Goal: Task Accomplishment & Management: Use online tool/utility

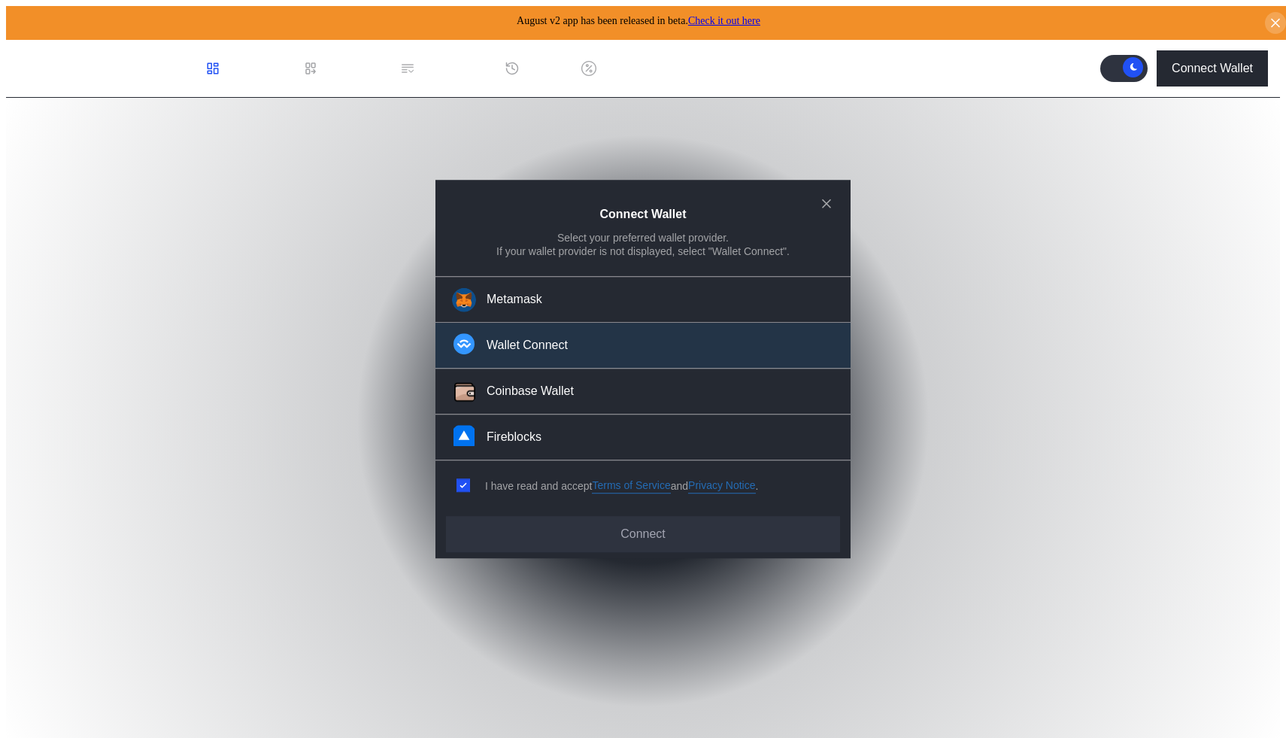
click at [563, 336] on button "Wallet Connect" at bounding box center [642, 346] width 415 height 46
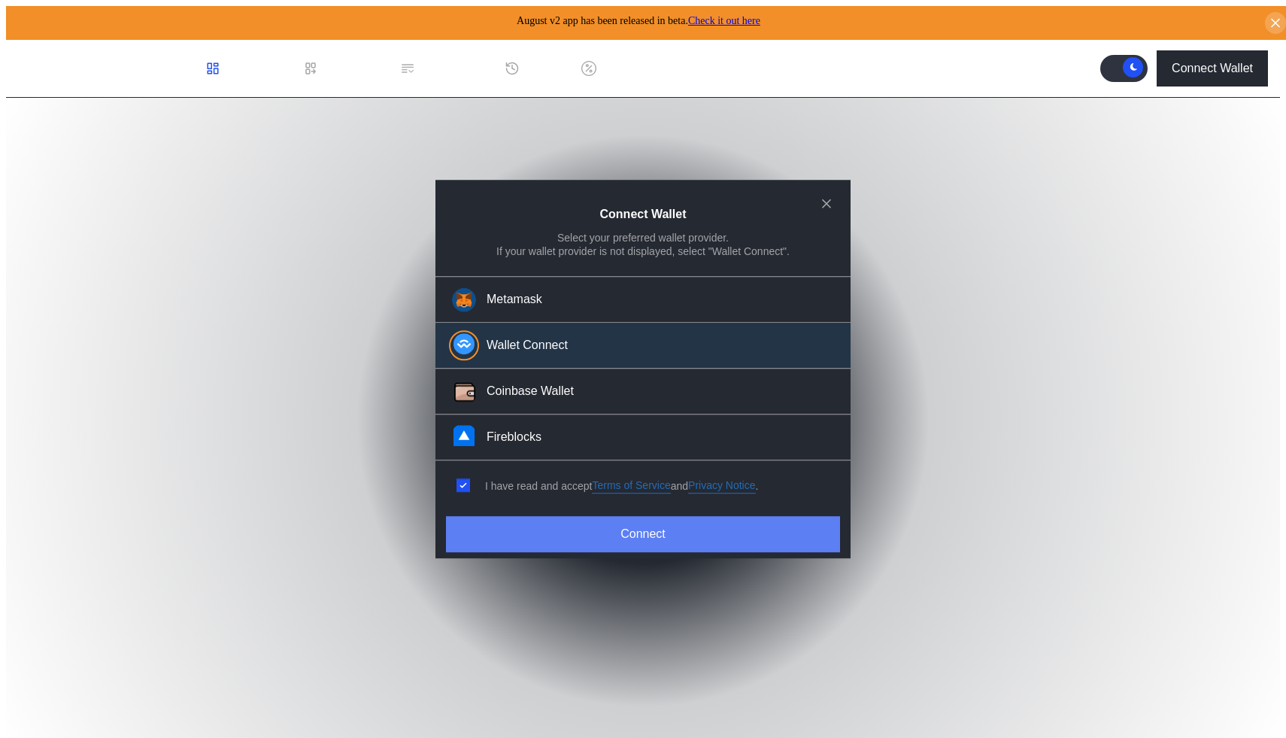
click at [656, 527] on button "Connect" at bounding box center [643, 534] width 394 height 36
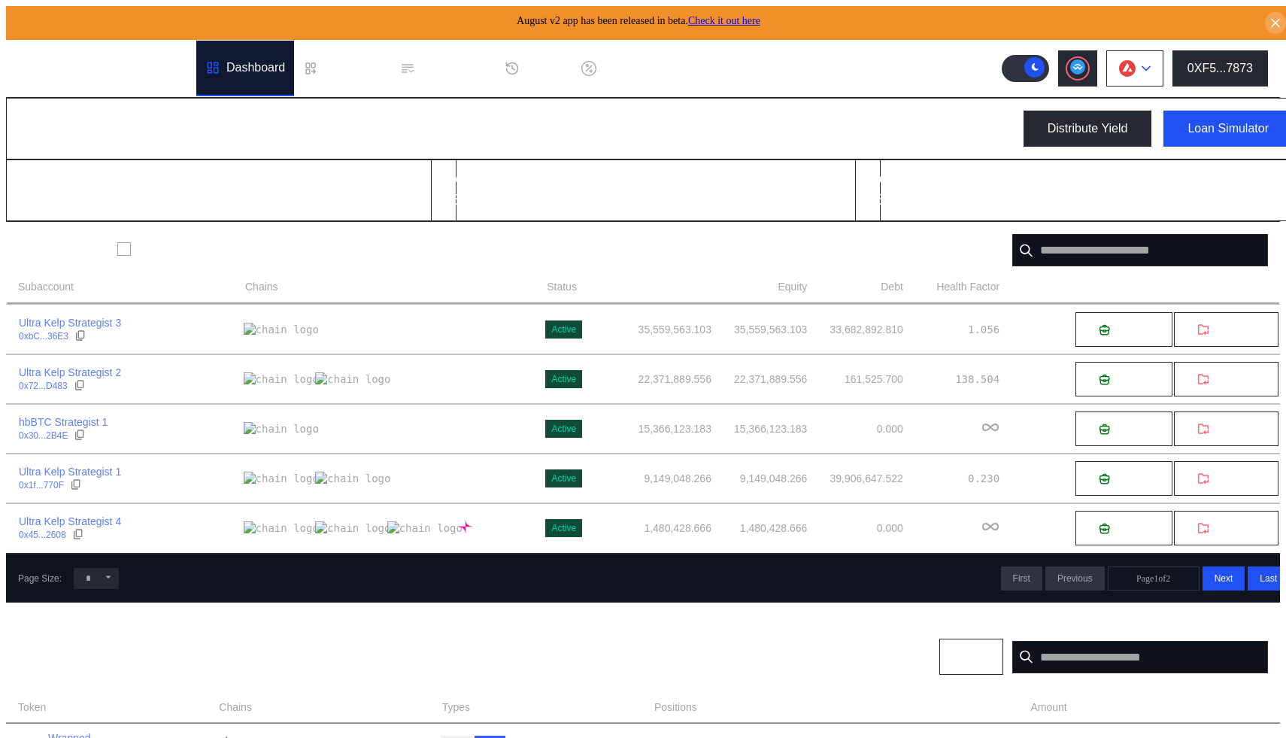
click at [1163, 59] on button at bounding box center [1134, 68] width 57 height 36
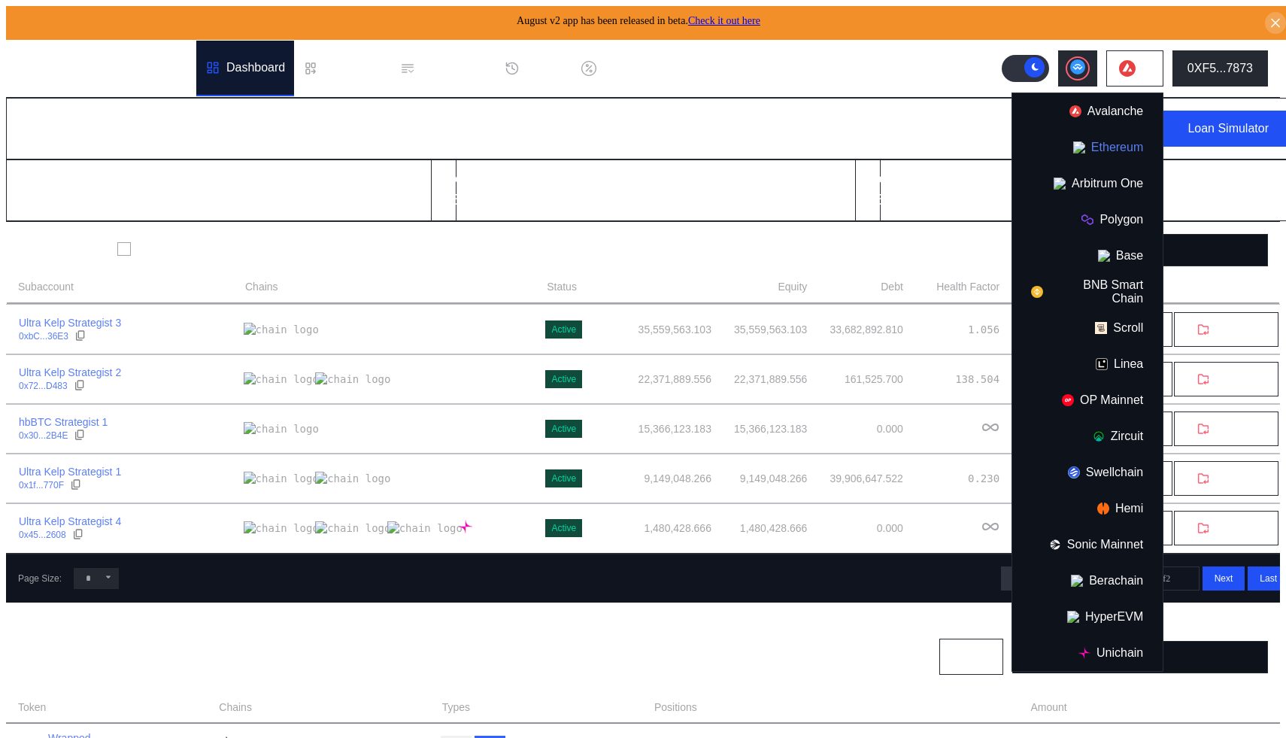
click at [1124, 150] on button "Ethereum" at bounding box center [1087, 147] width 150 height 36
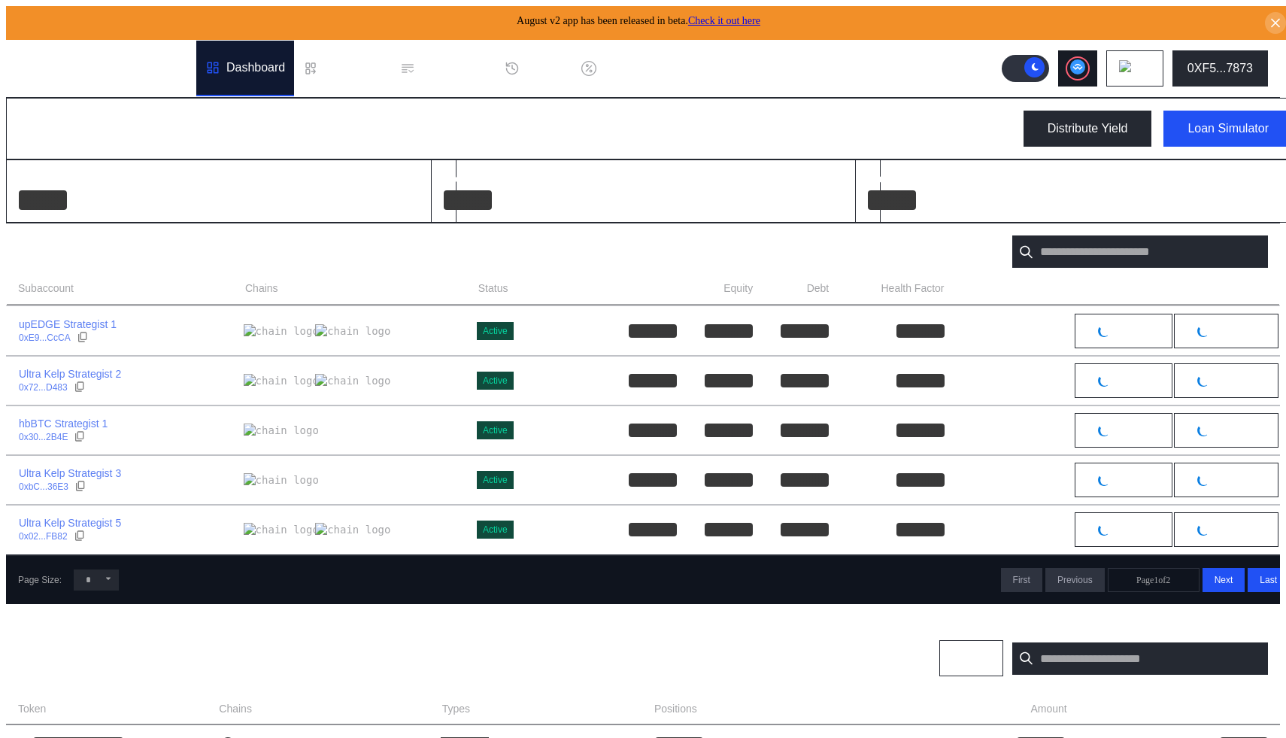
click at [1086, 71] on div at bounding box center [1077, 68] width 21 height 21
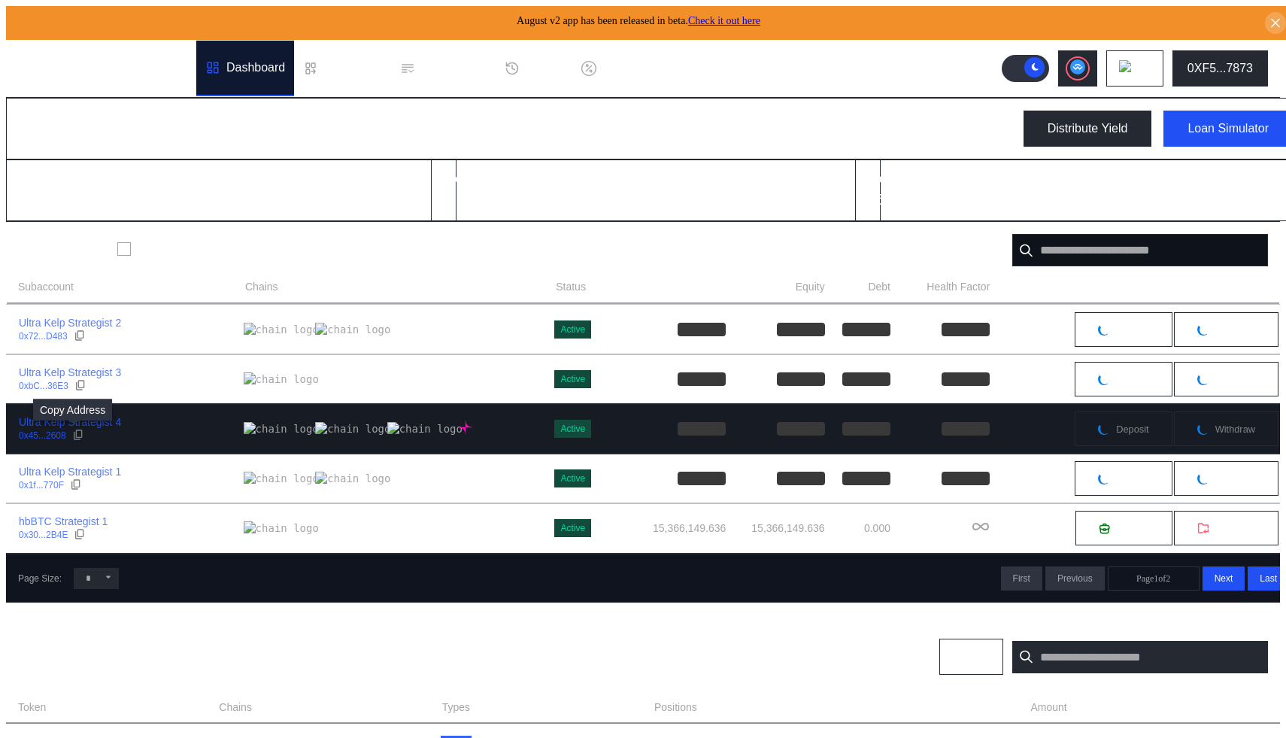
click at [77, 433] on icon at bounding box center [78, 435] width 12 height 12
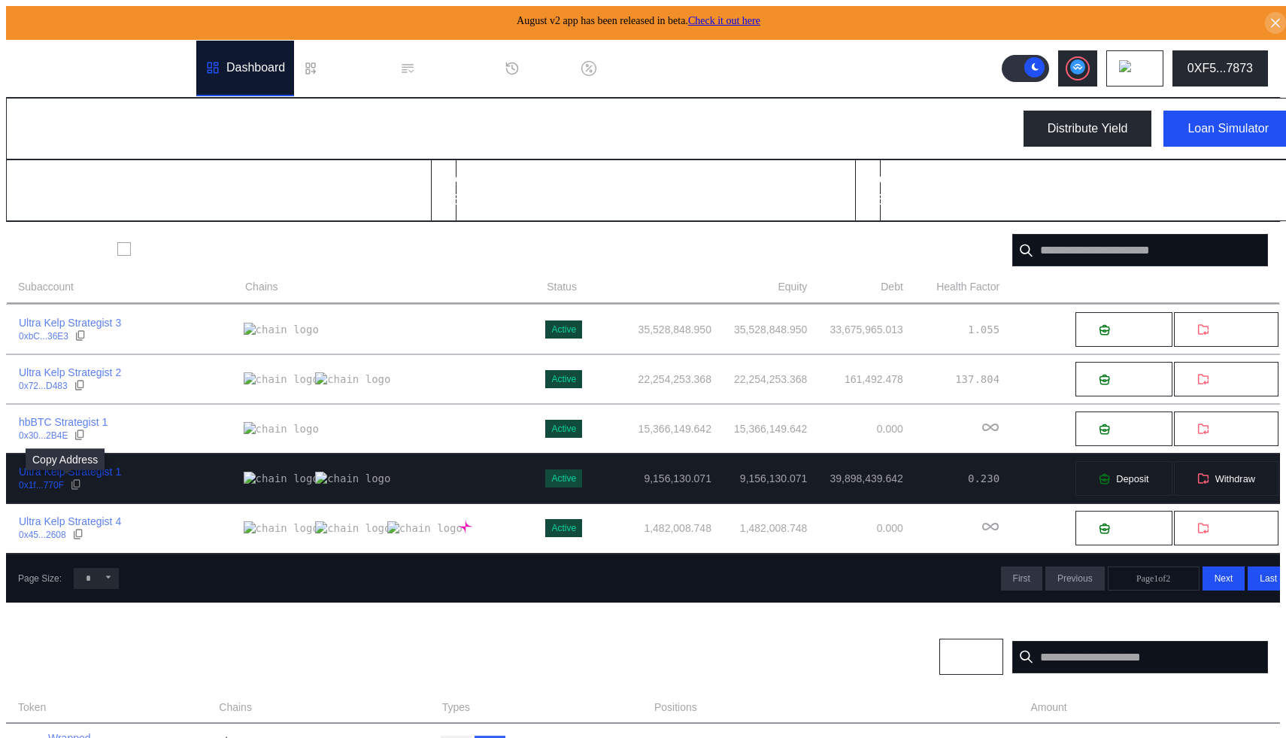
click at [70, 482] on icon at bounding box center [76, 484] width 12 height 12
click at [70, 485] on icon at bounding box center [76, 484] width 12 height 12
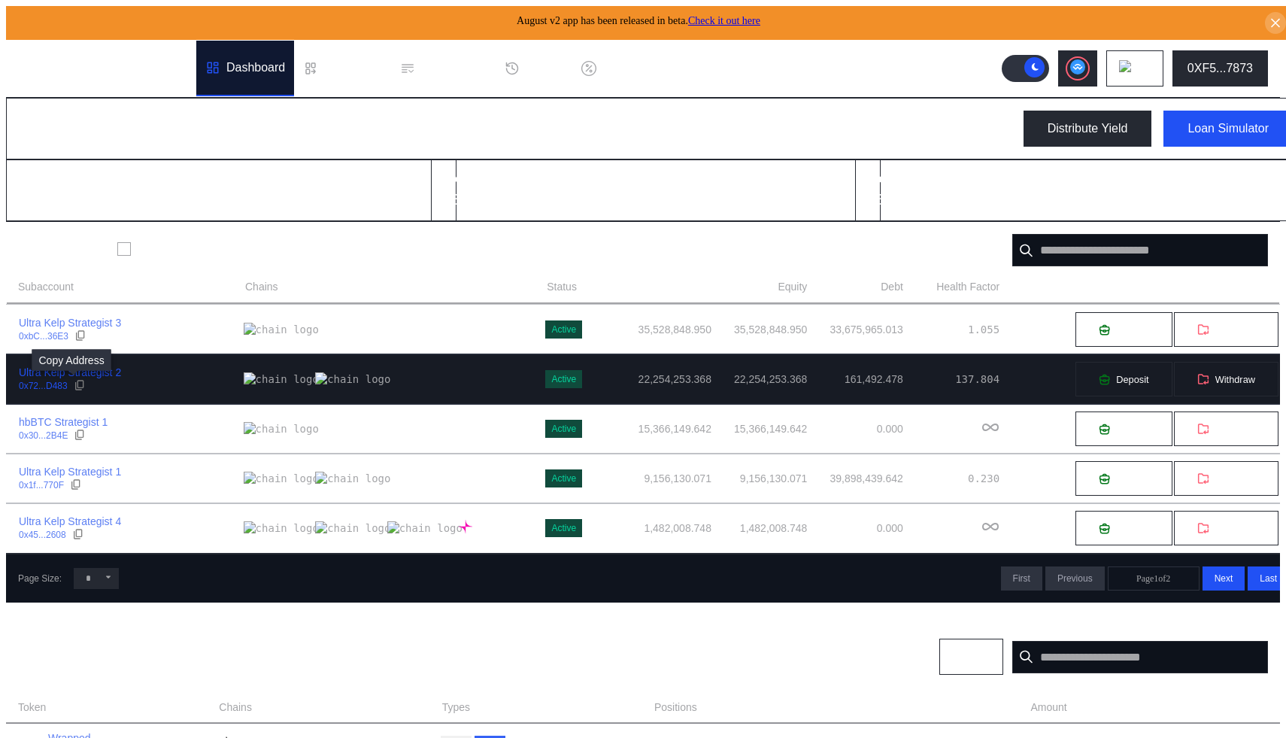
click at [74, 383] on icon at bounding box center [80, 385] width 12 height 12
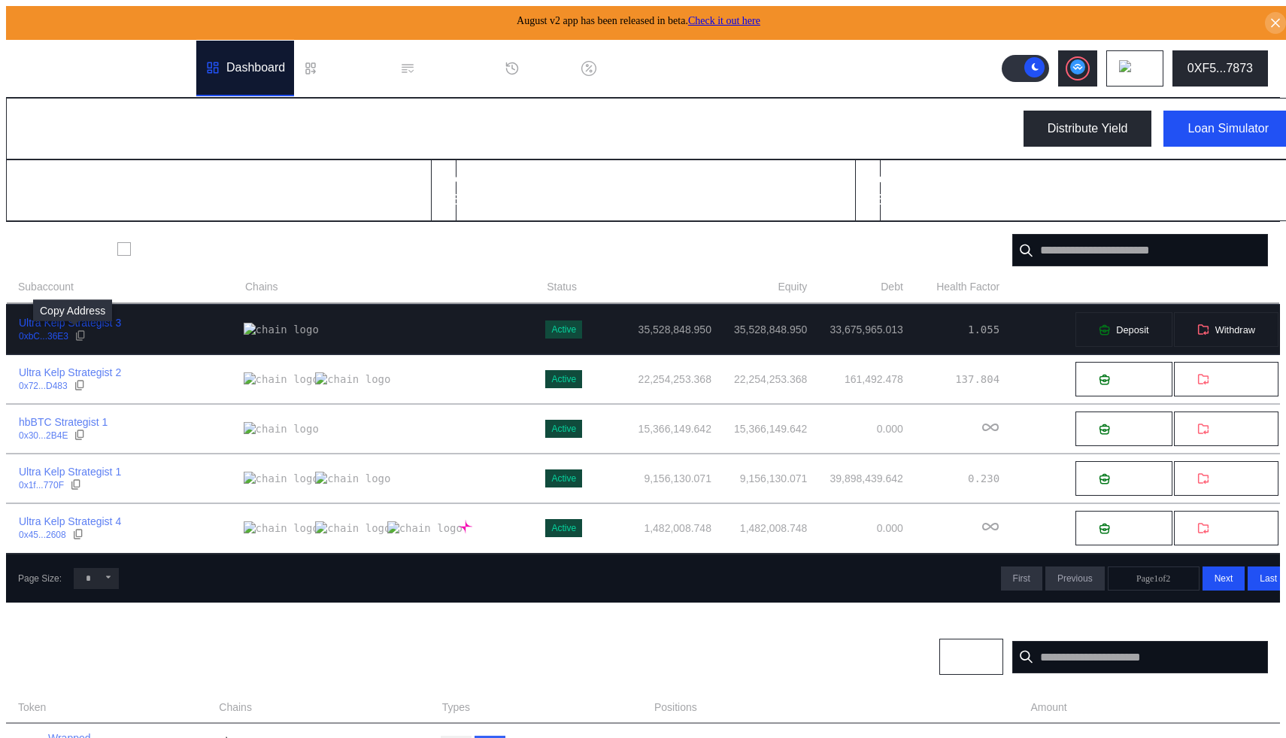
click at [74, 334] on icon at bounding box center [80, 335] width 12 height 12
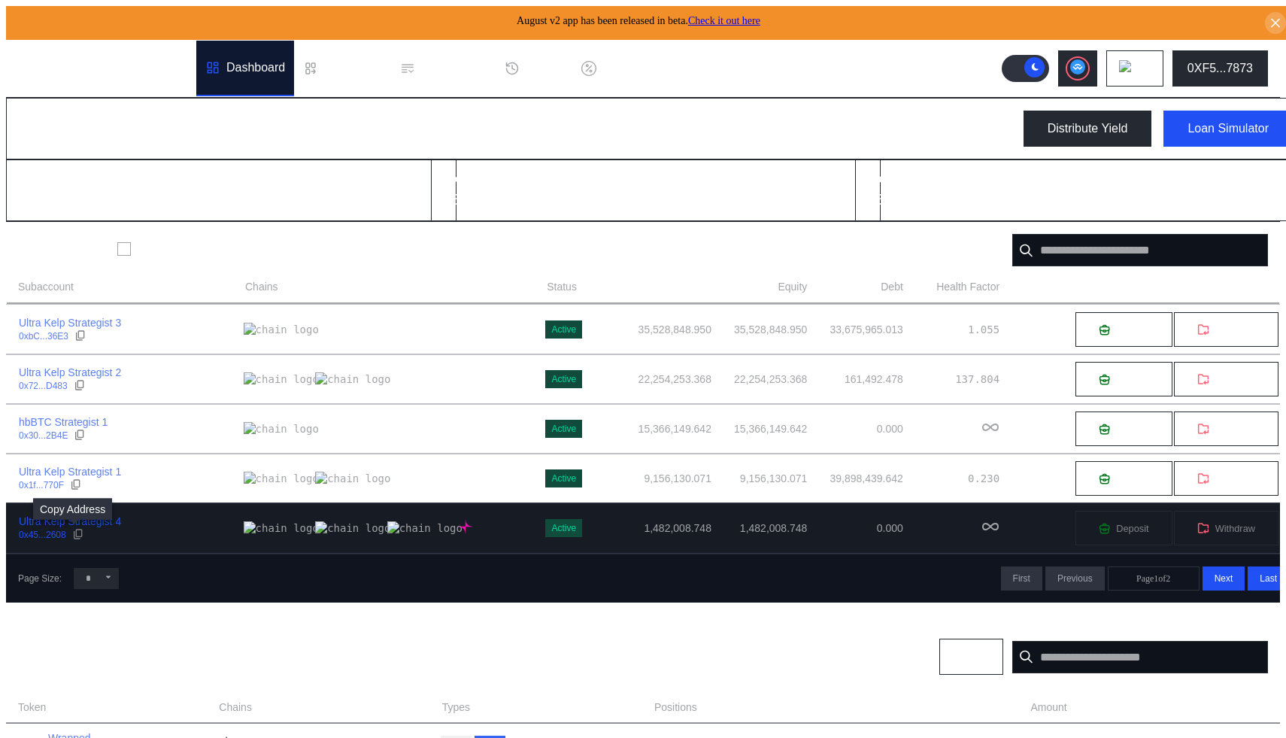
click at [74, 532] on icon at bounding box center [78, 534] width 8 height 10
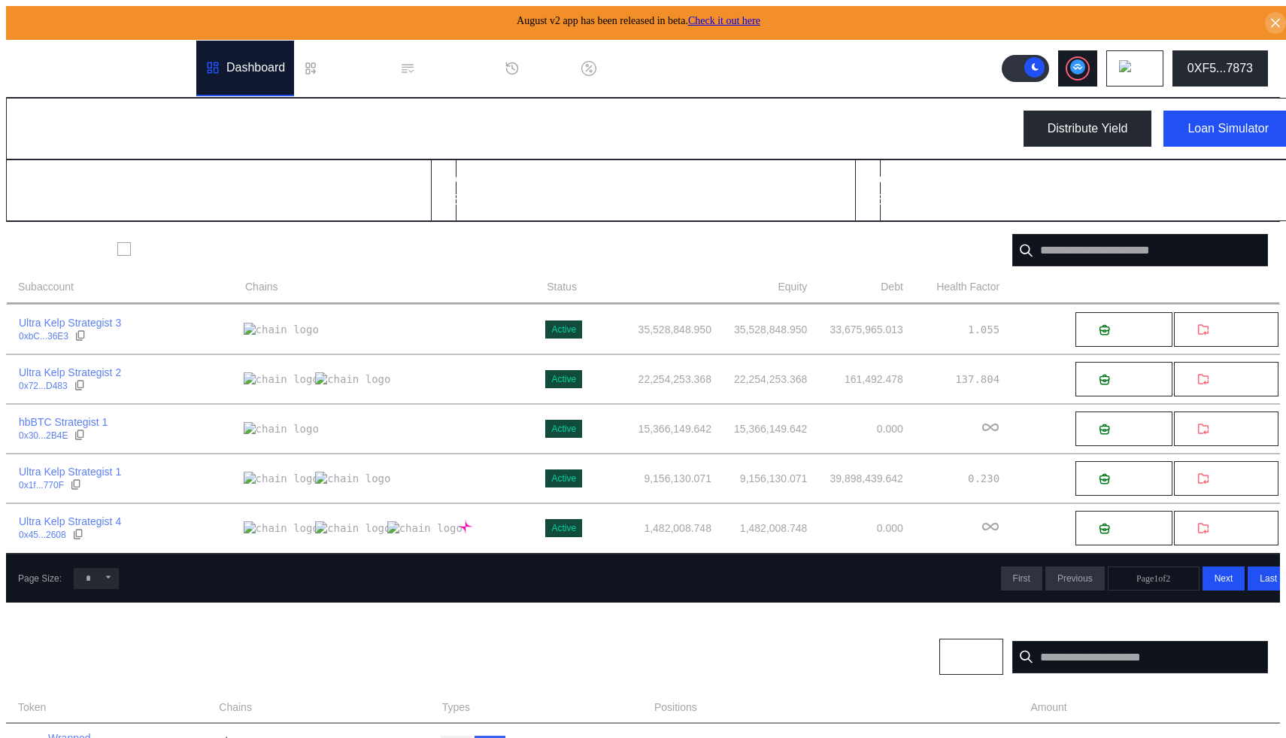
click at [1097, 62] on button at bounding box center [1077, 68] width 39 height 36
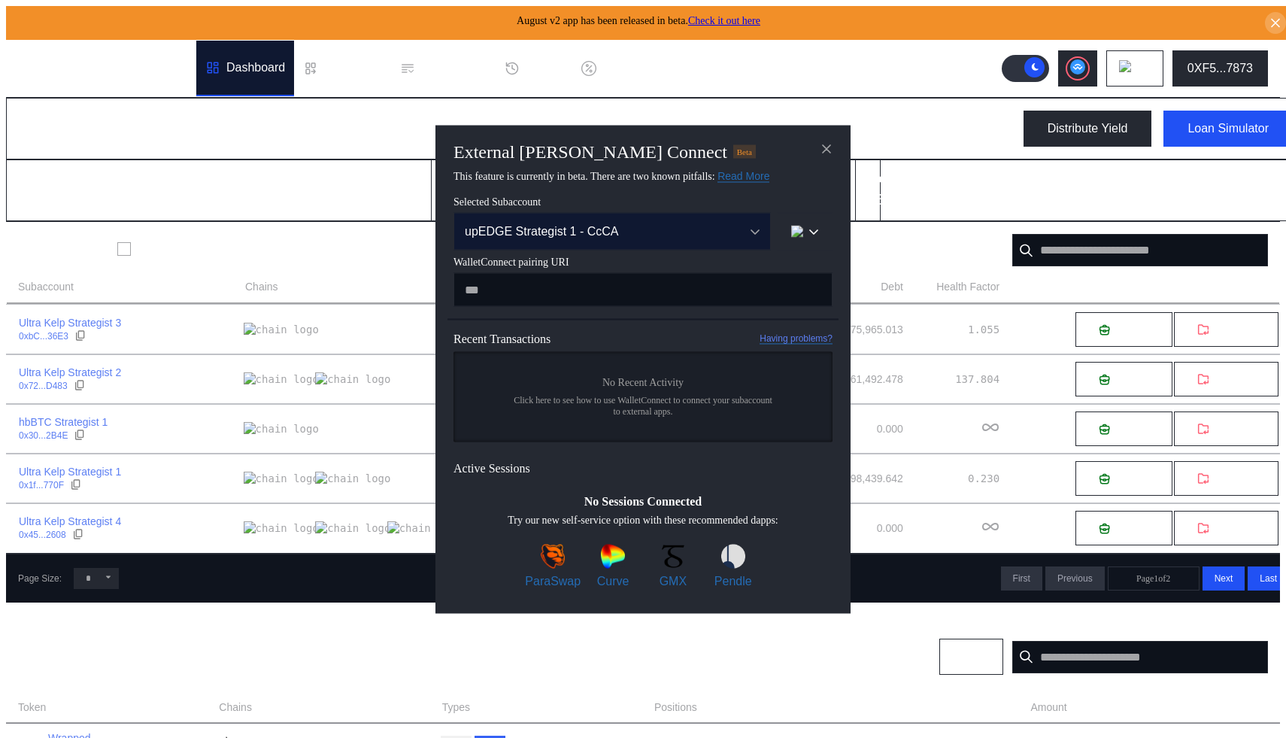
click at [634, 235] on div "upEDGE Strategist 1 - CcCA" at bounding box center [596, 231] width 262 height 14
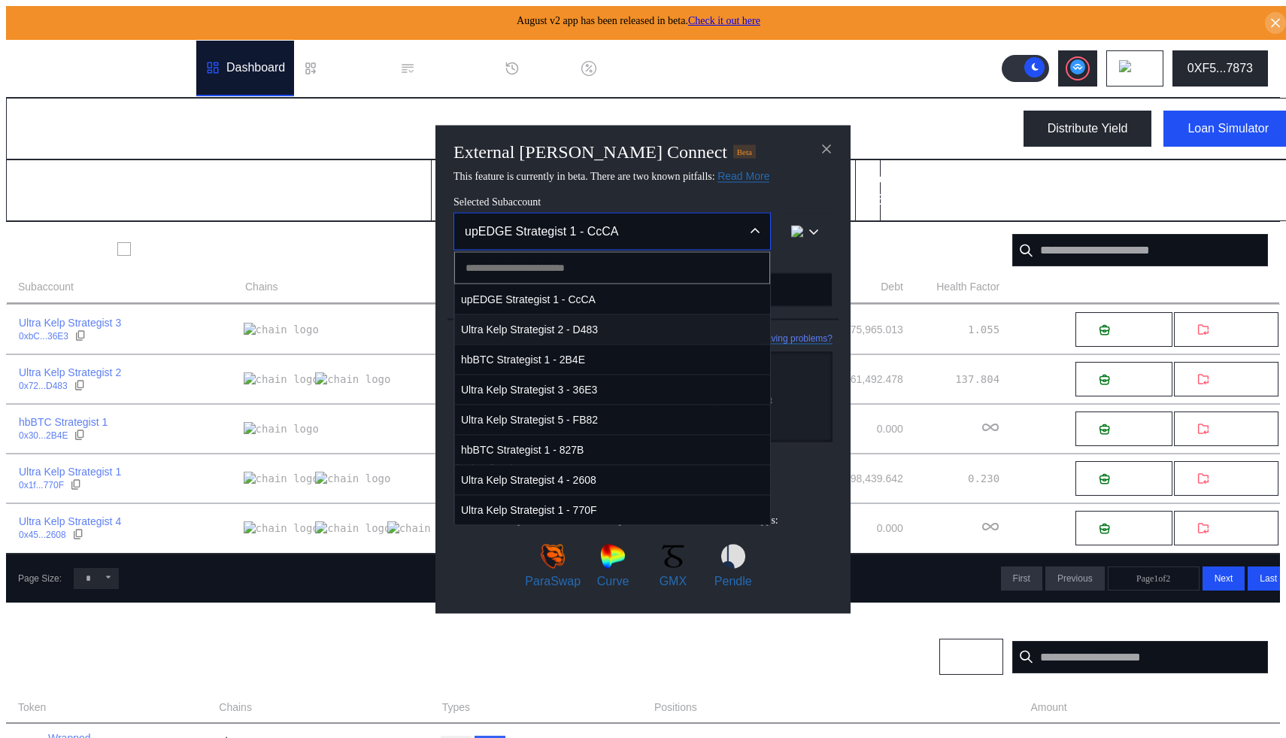
click at [579, 330] on span "Ultra Kelp Strategist 2 - D483" at bounding box center [612, 329] width 315 height 31
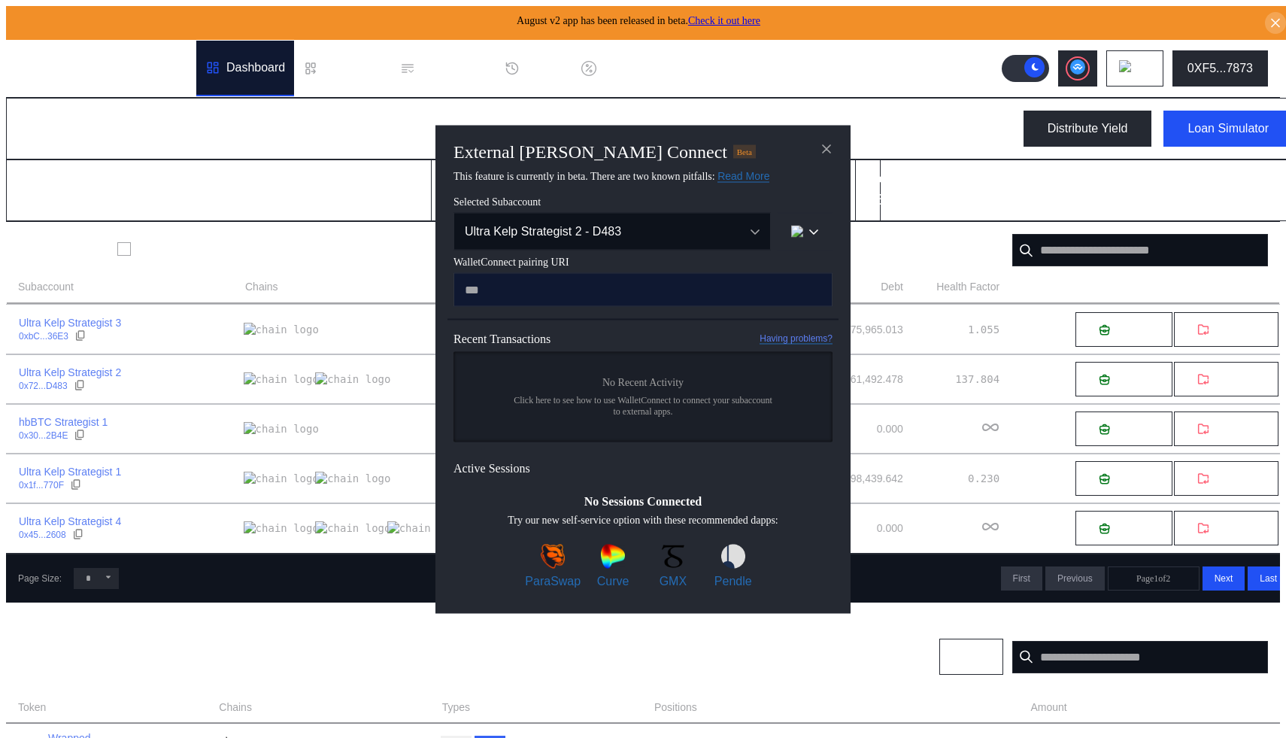
click at [513, 278] on input "modal" at bounding box center [642, 289] width 379 height 34
paste input "**********"
type input "**********"
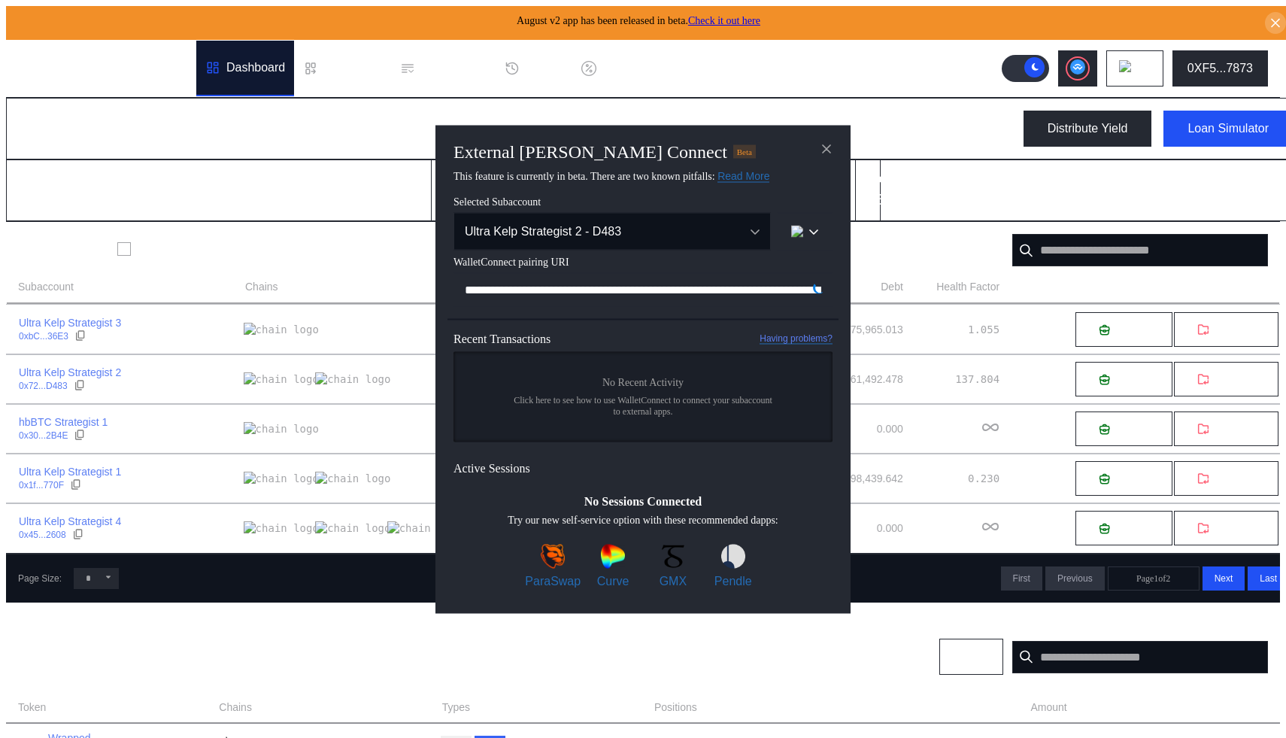
scroll to position [0, 897]
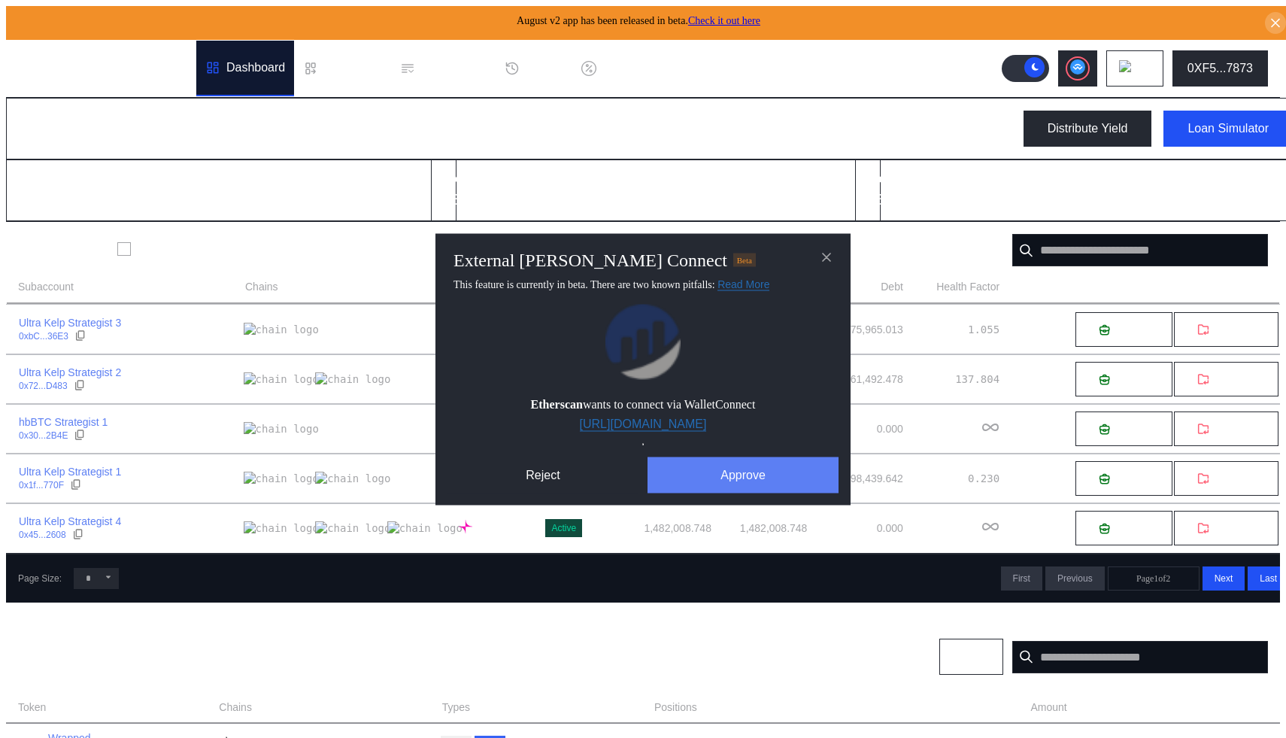
click at [714, 481] on button "Approve" at bounding box center [742, 474] width 191 height 36
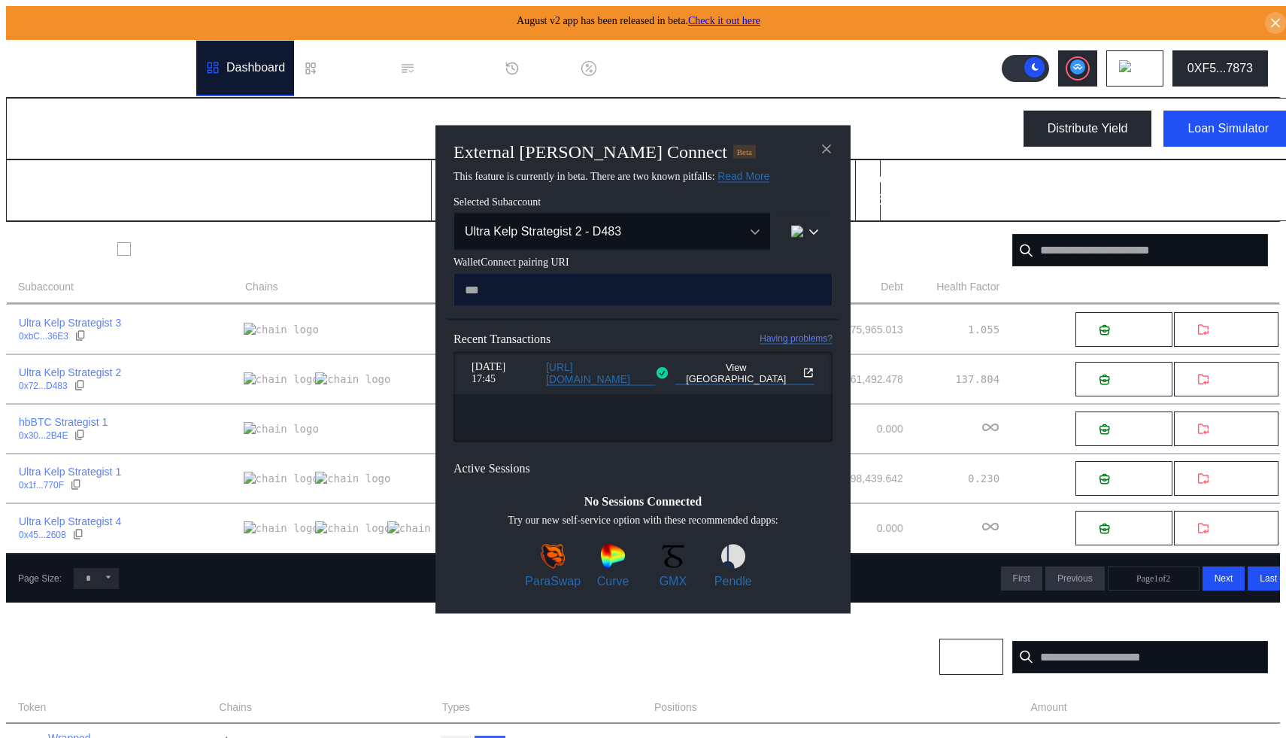
click at [557, 306] on input "modal" at bounding box center [642, 289] width 379 height 34
type input "**********"
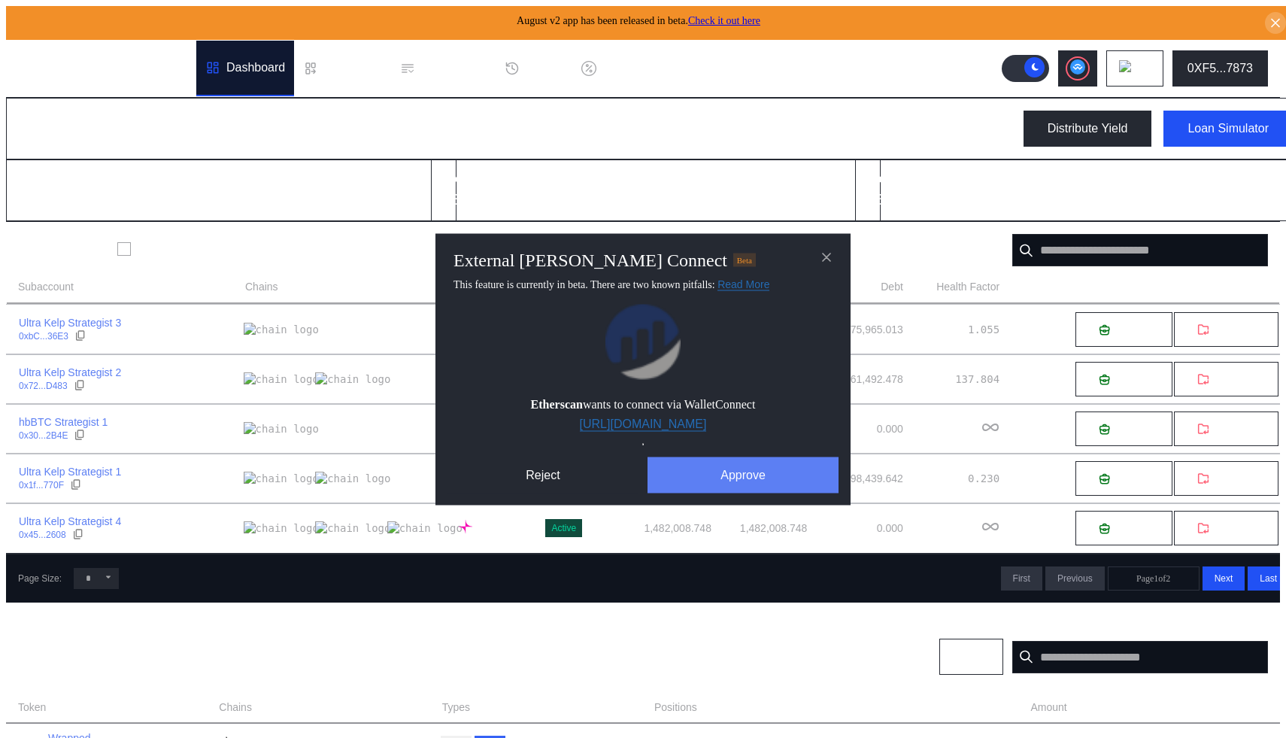
click at [692, 474] on button "Approve" at bounding box center [742, 474] width 191 height 36
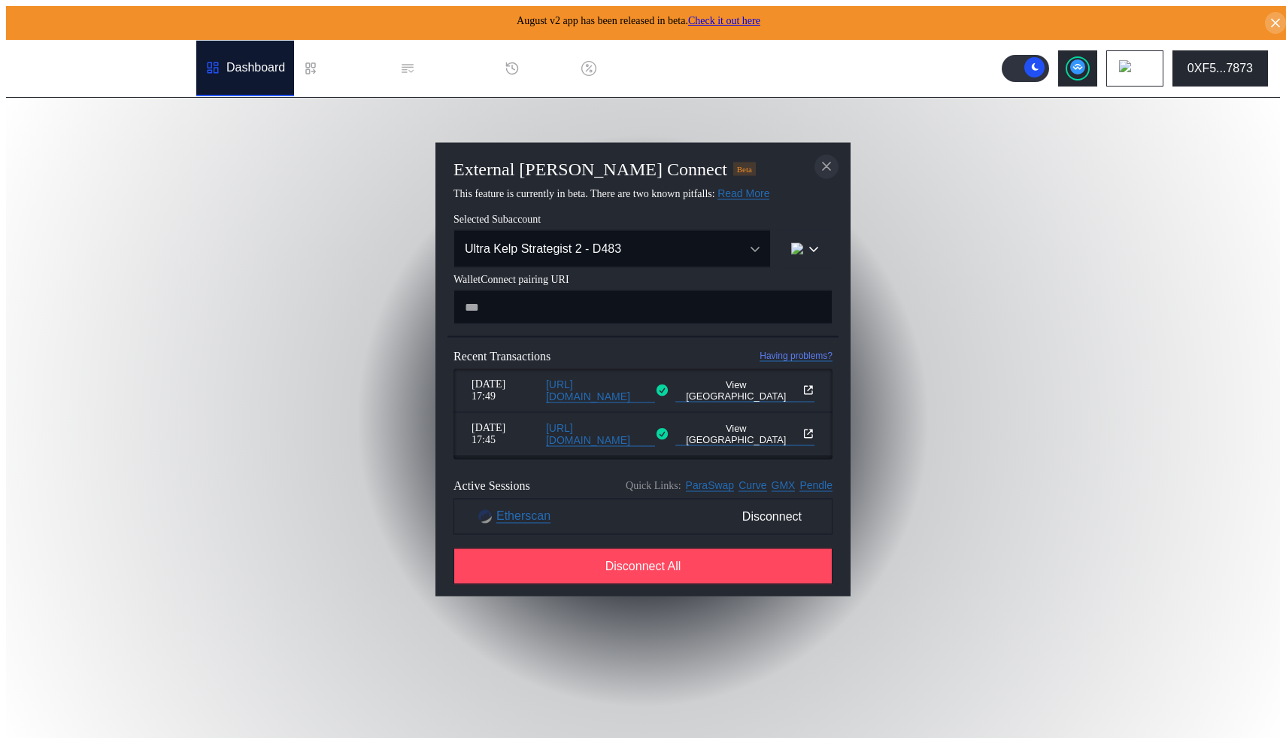
click at [828, 165] on icon "close modal" at bounding box center [826, 167] width 15 height 16
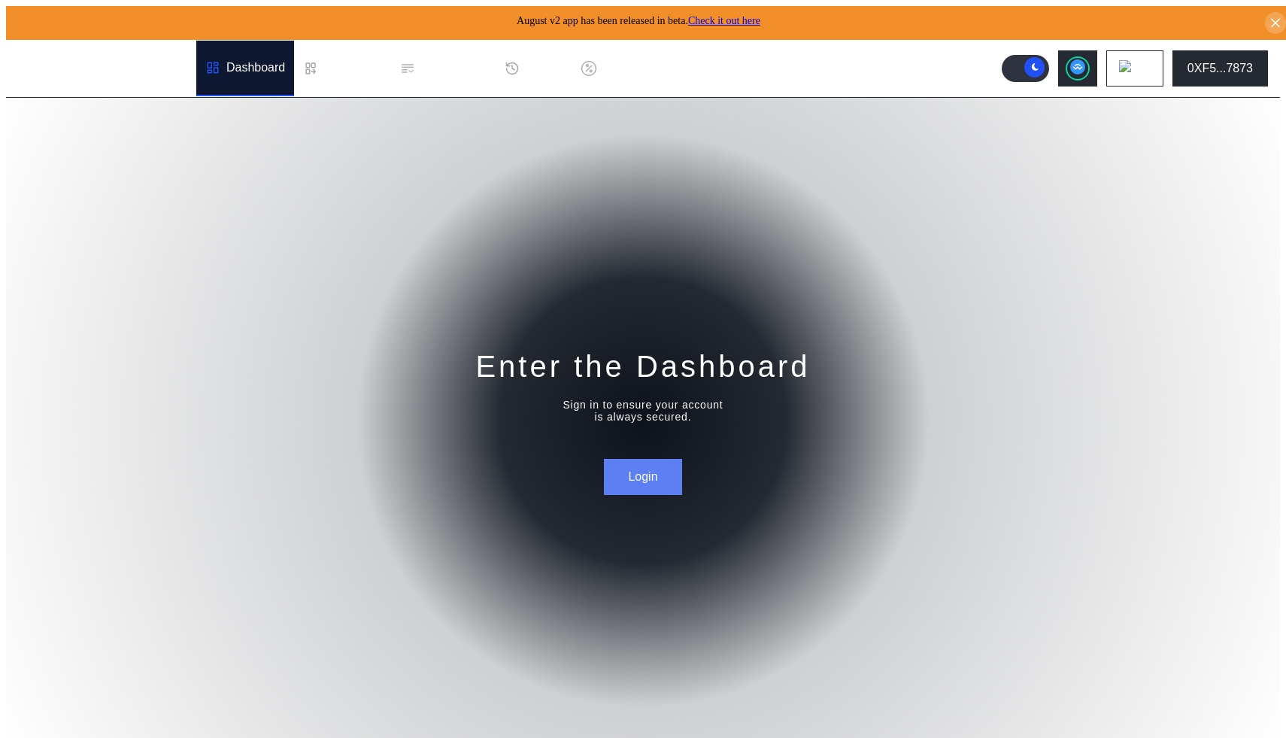
click at [617, 478] on button "Login" at bounding box center [642, 477] width 77 height 36
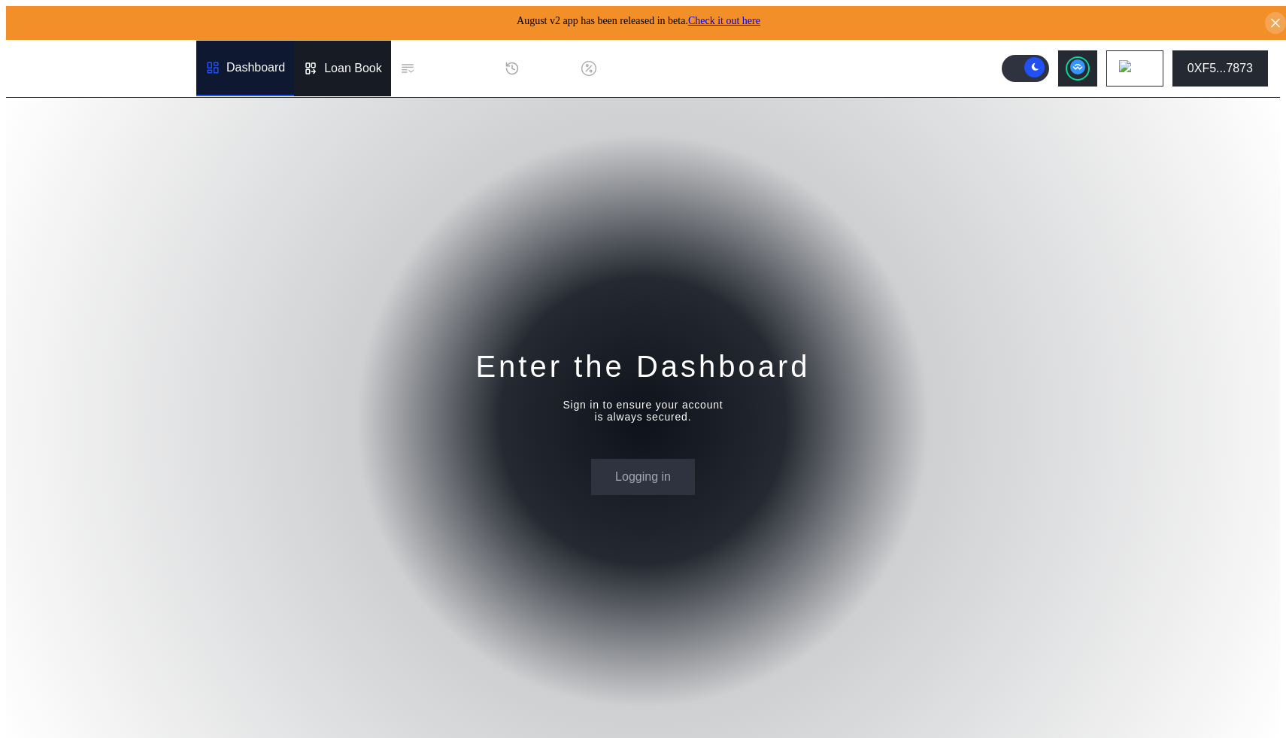
click at [329, 73] on div "Loan Book" at bounding box center [342, 69] width 97 height 56
click at [243, 62] on div "Dashboard" at bounding box center [255, 69] width 59 height 14
click at [331, 77] on div "Loan Book" at bounding box center [342, 69] width 97 height 56
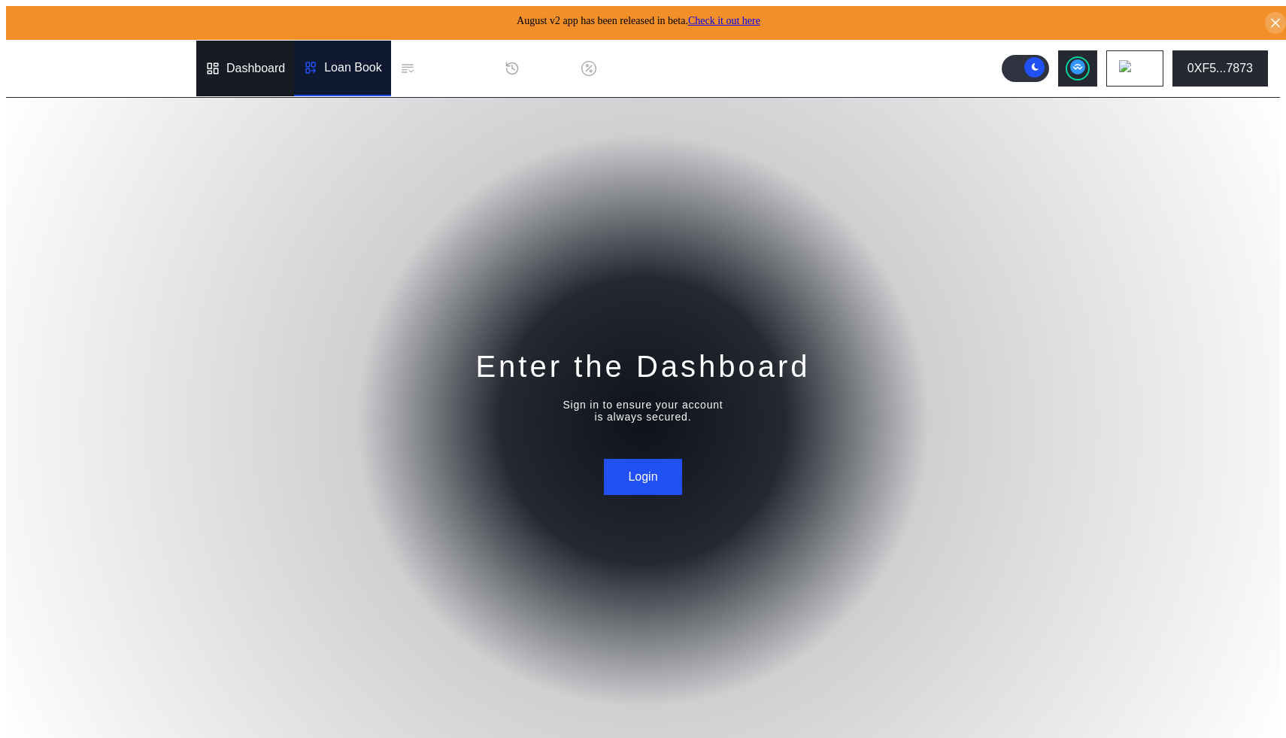
click at [229, 68] on div "Dashboard" at bounding box center [255, 69] width 59 height 14
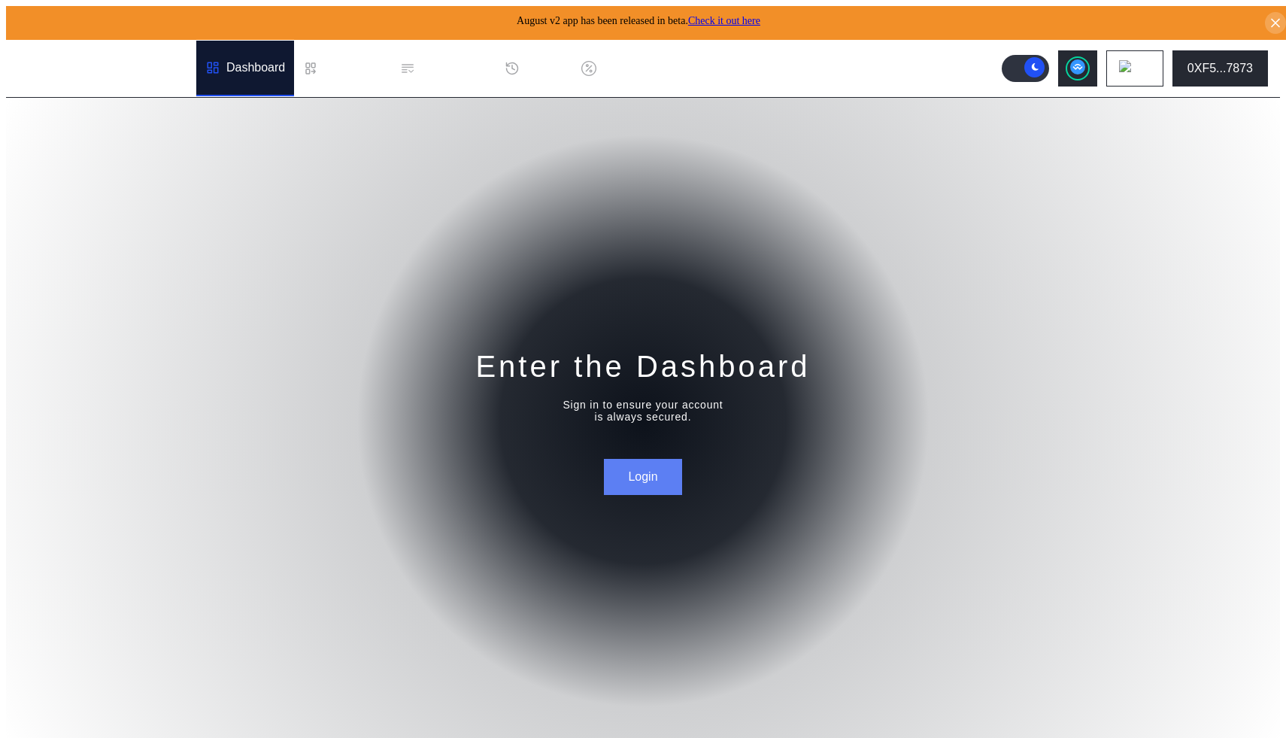
click at [614, 459] on button "Login" at bounding box center [642, 477] width 77 height 36
click at [1233, 67] on div "0XF5...7873" at bounding box center [1219, 69] width 65 height 14
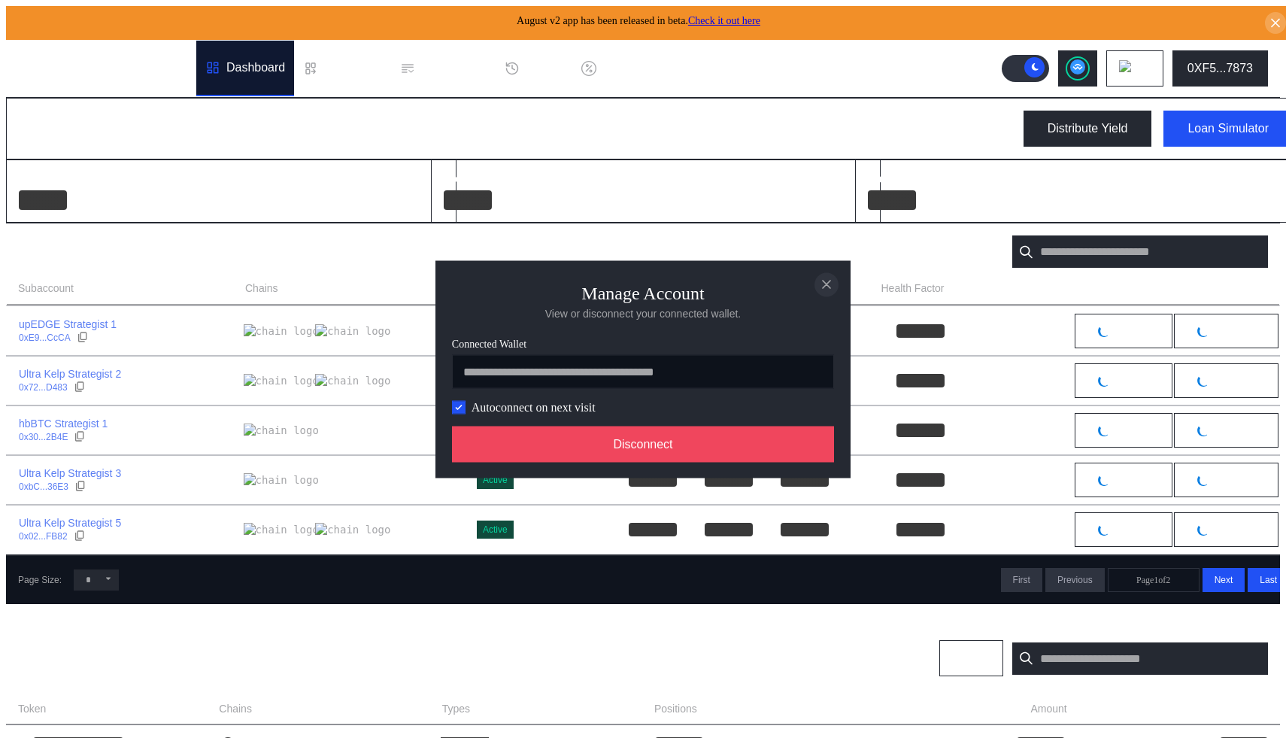
click at [828, 284] on icon "close modal" at bounding box center [826, 285] width 15 height 16
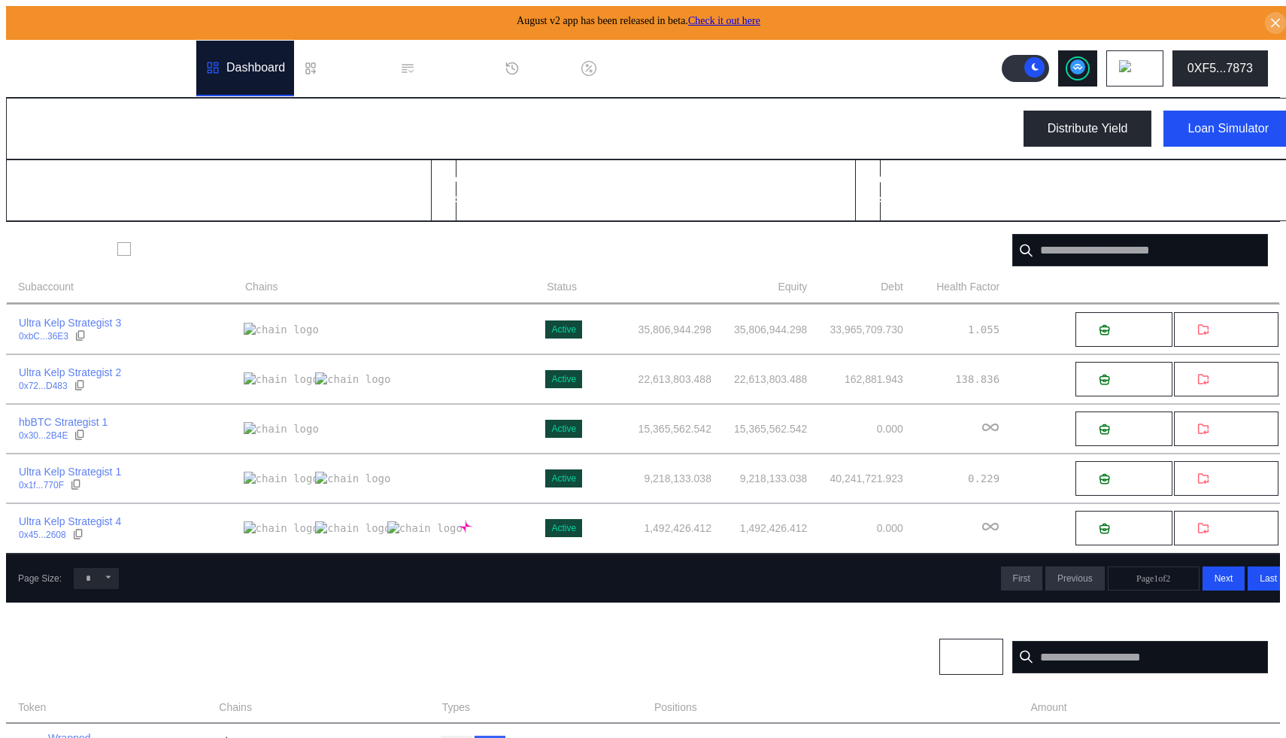
click at [1092, 50] on button at bounding box center [1077, 68] width 39 height 36
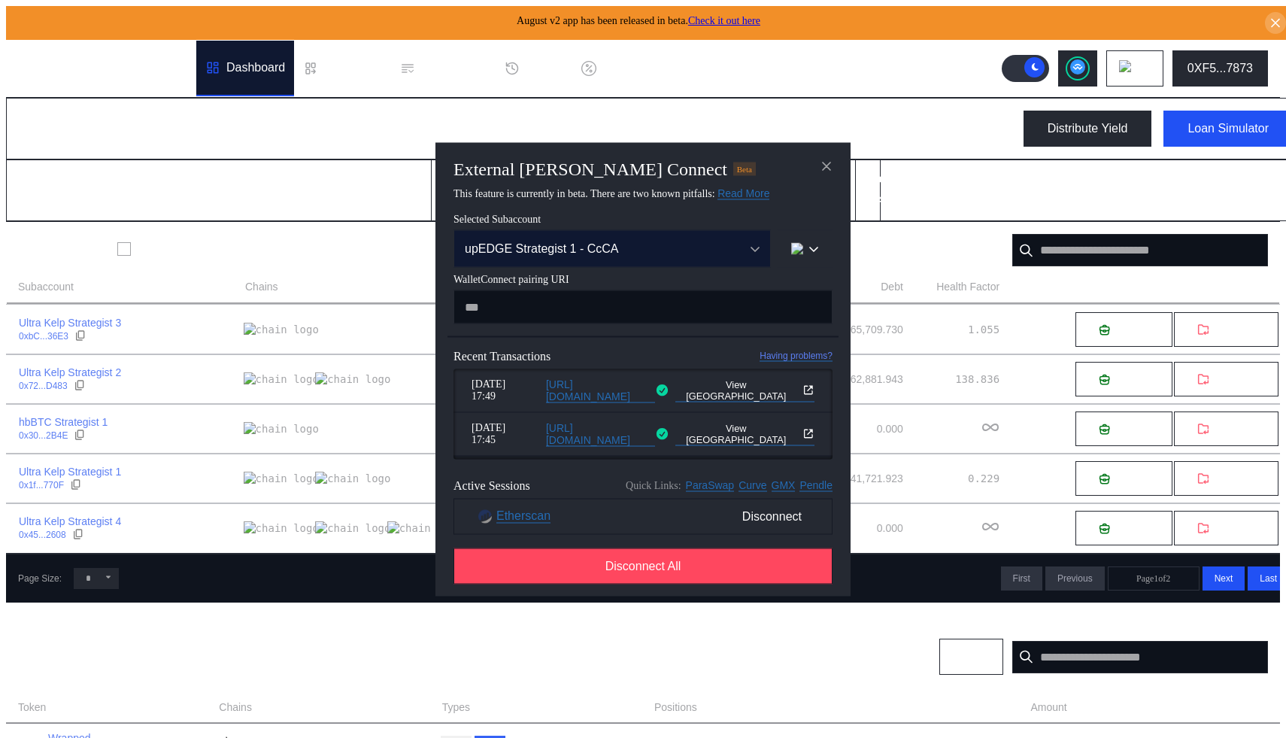
click at [590, 250] on div "upEDGE Strategist 1 - CcCA" at bounding box center [596, 248] width 262 height 14
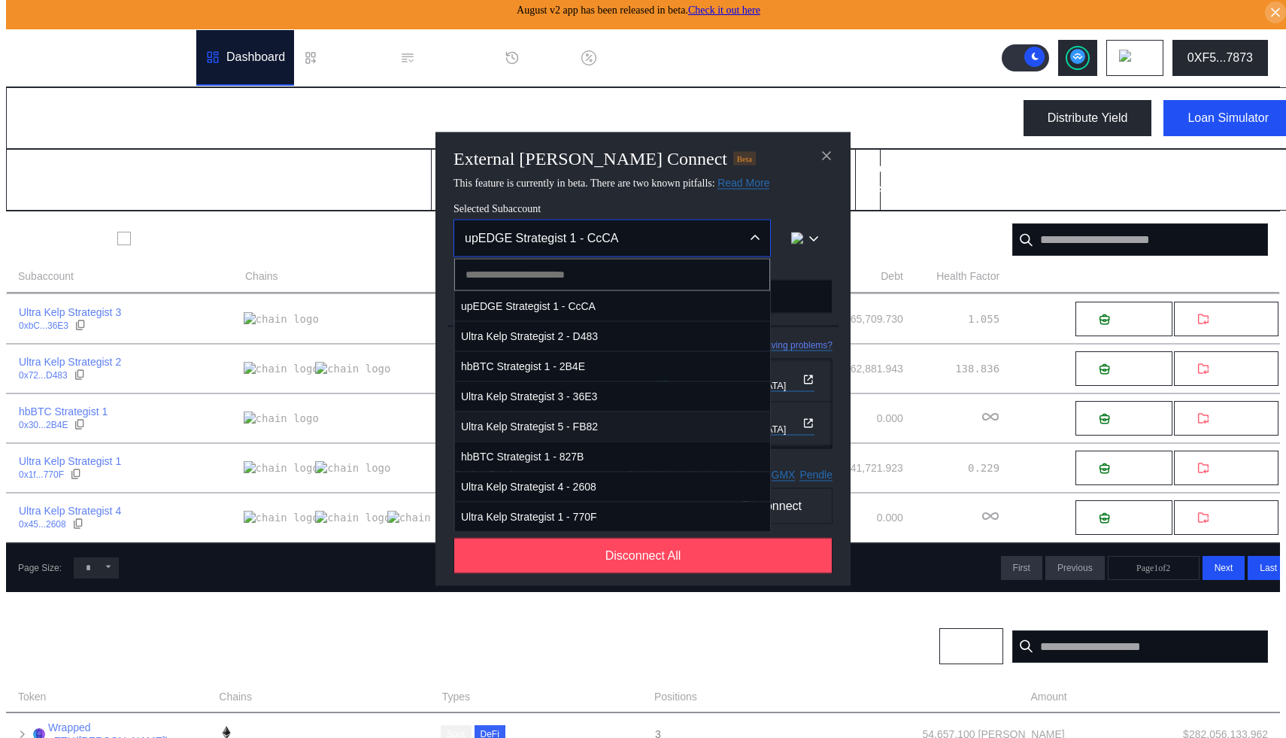
scroll to position [10, 0]
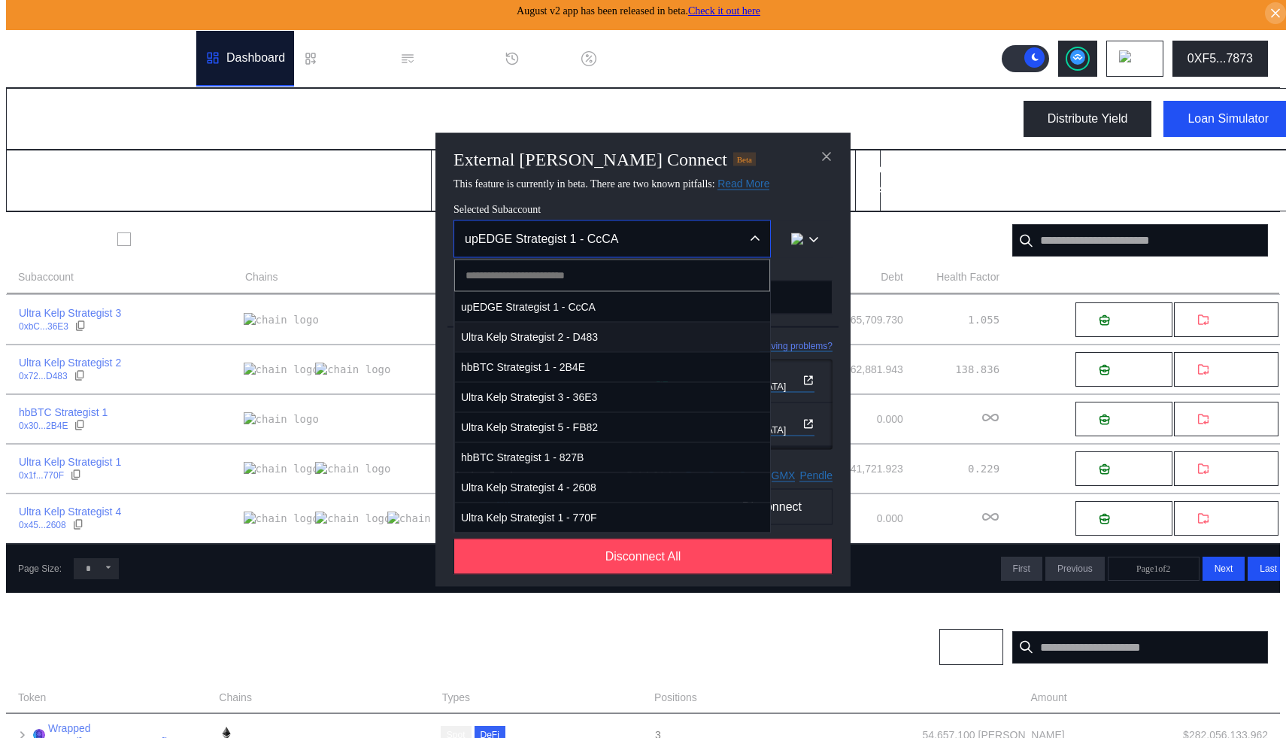
click at [627, 347] on span "Ultra Kelp Strategist 2 - D483" at bounding box center [612, 336] width 315 height 31
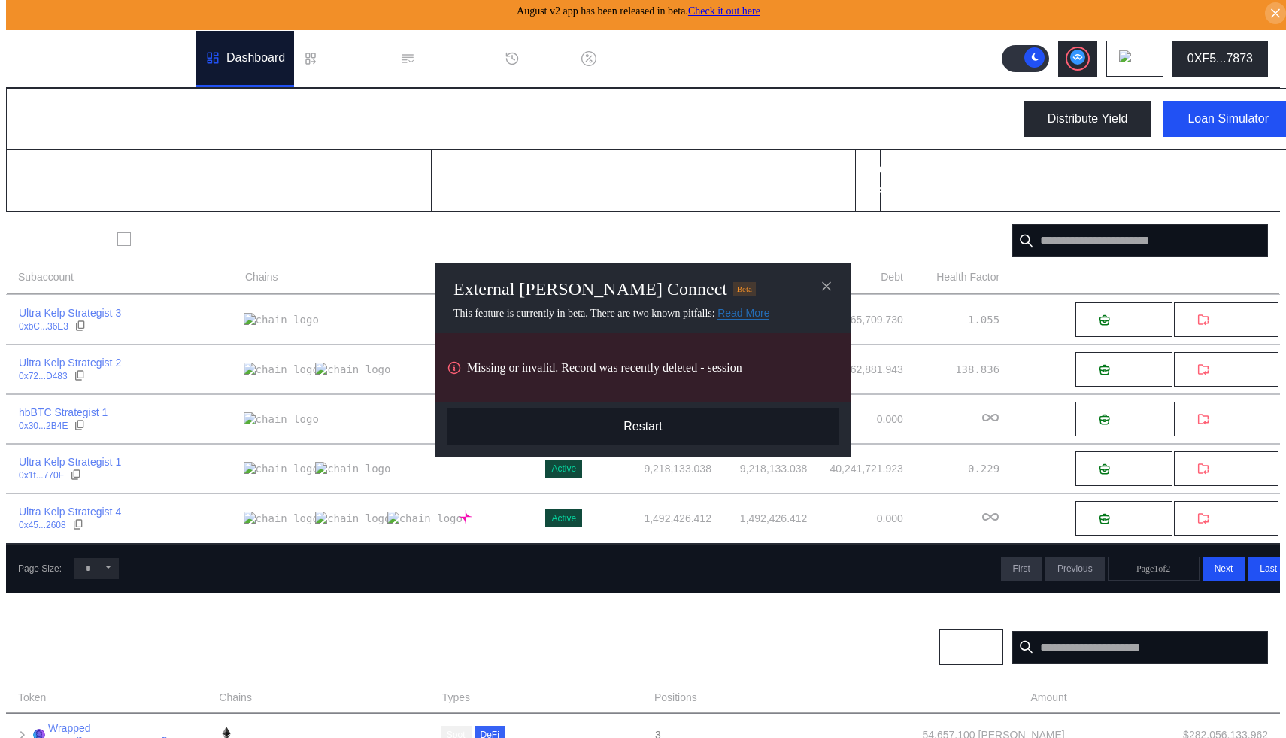
click at [630, 411] on button "Restart" at bounding box center [642, 426] width 391 height 36
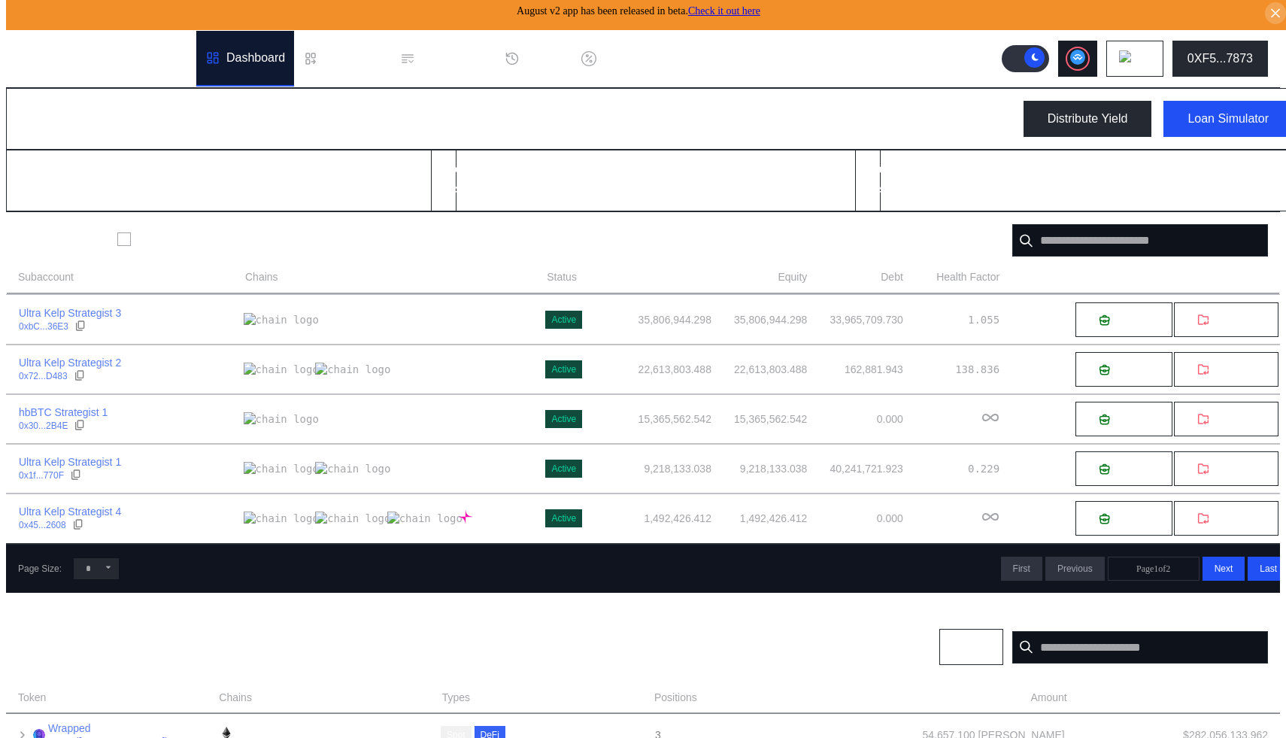
click at [1085, 50] on icon at bounding box center [1077, 57] width 15 height 15
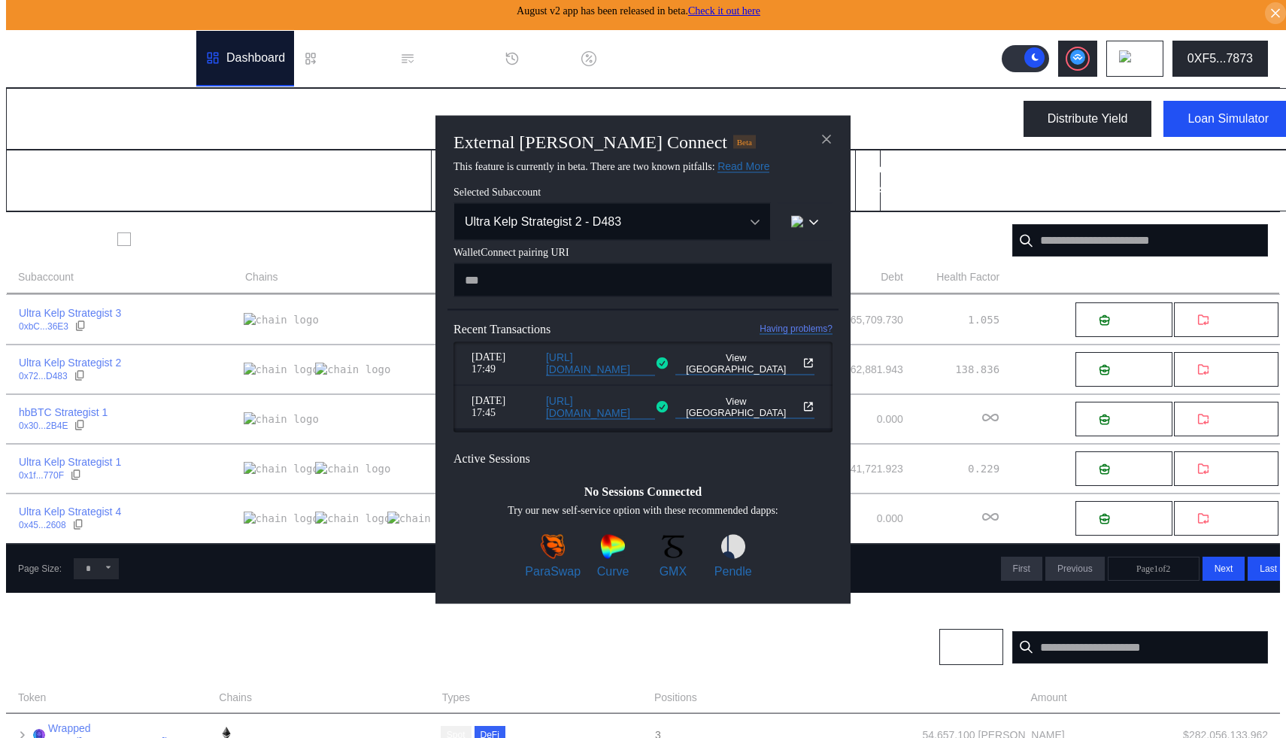
type input "**********"
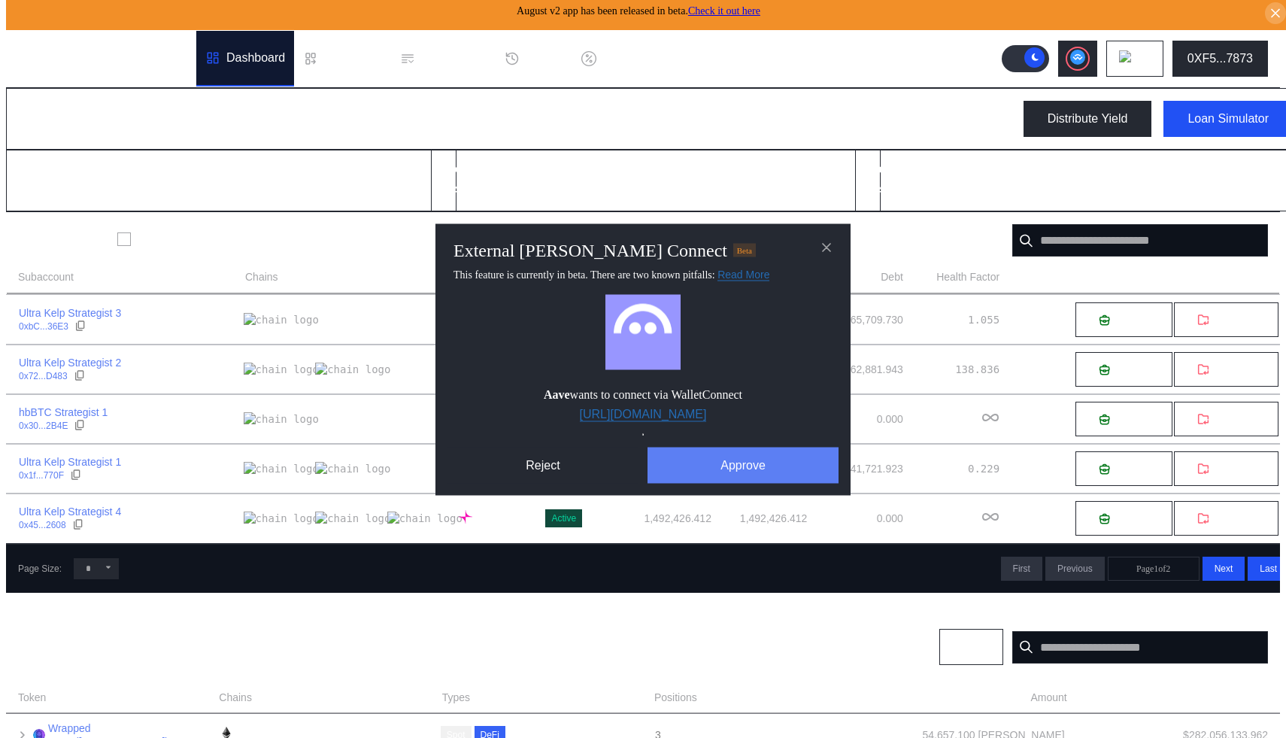
click at [668, 481] on button "Approve" at bounding box center [742, 465] width 191 height 36
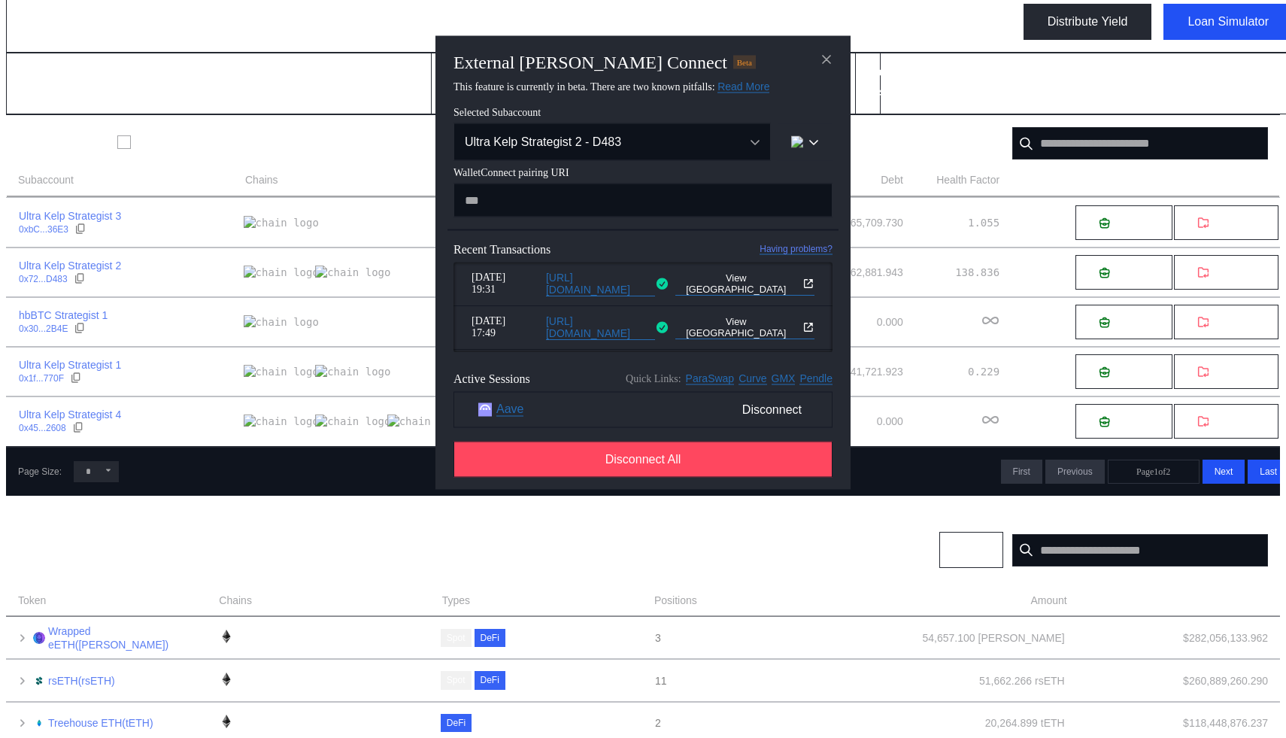
scroll to position [0, 0]
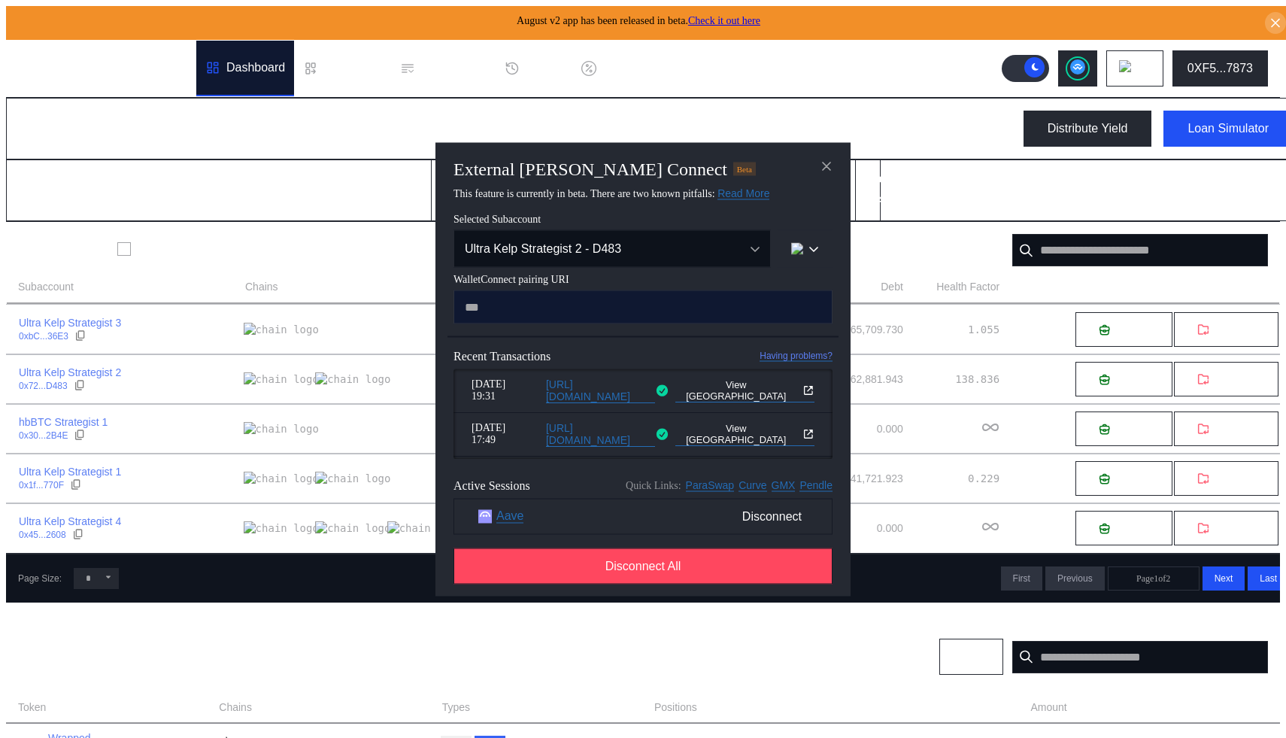
paste input "**********"
type input "**********"
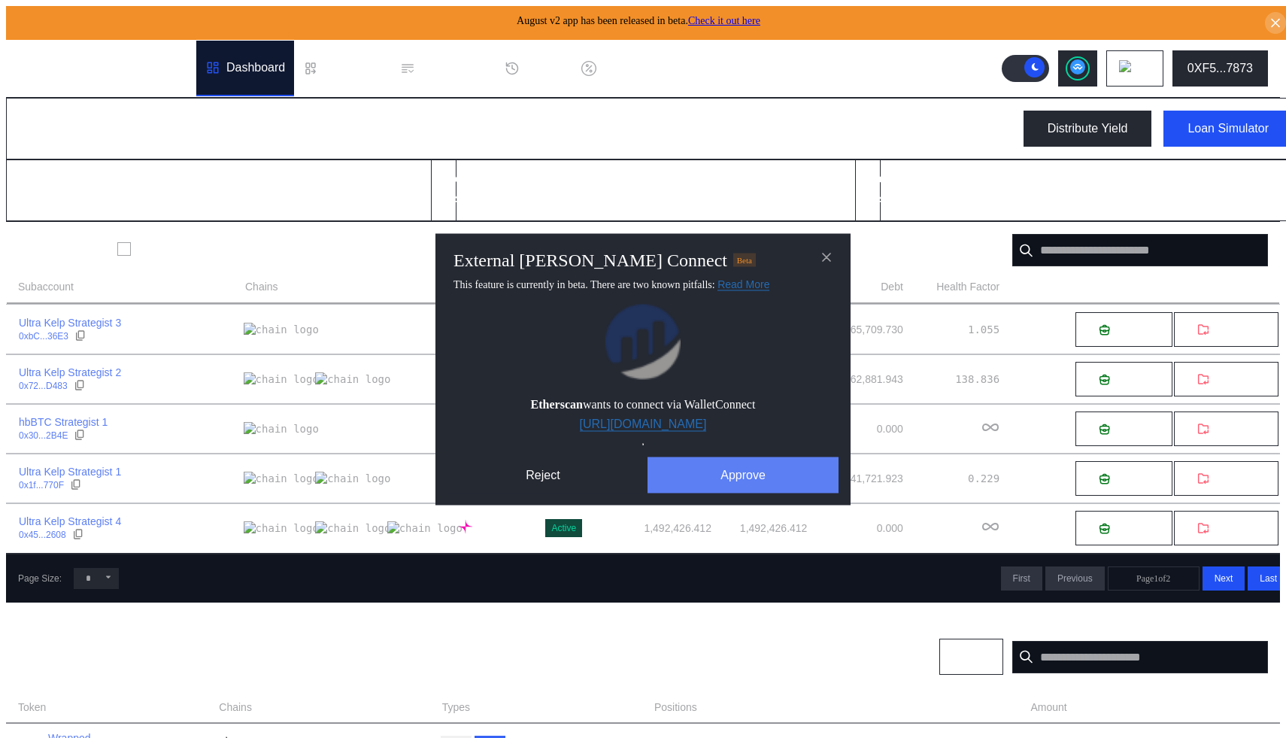
click at [735, 472] on button "Approve" at bounding box center [742, 474] width 191 height 36
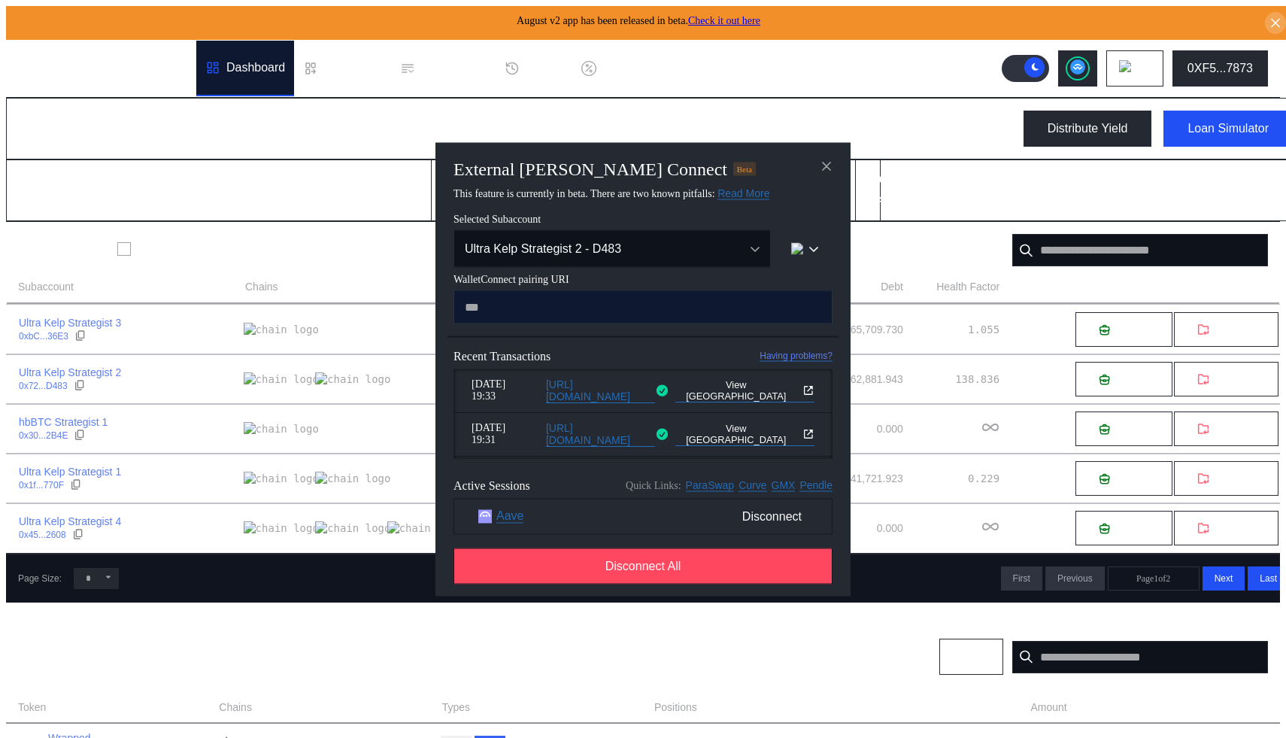
click at [609, 311] on input "modal" at bounding box center [642, 306] width 379 height 34
paste input "**********"
type input "**********"
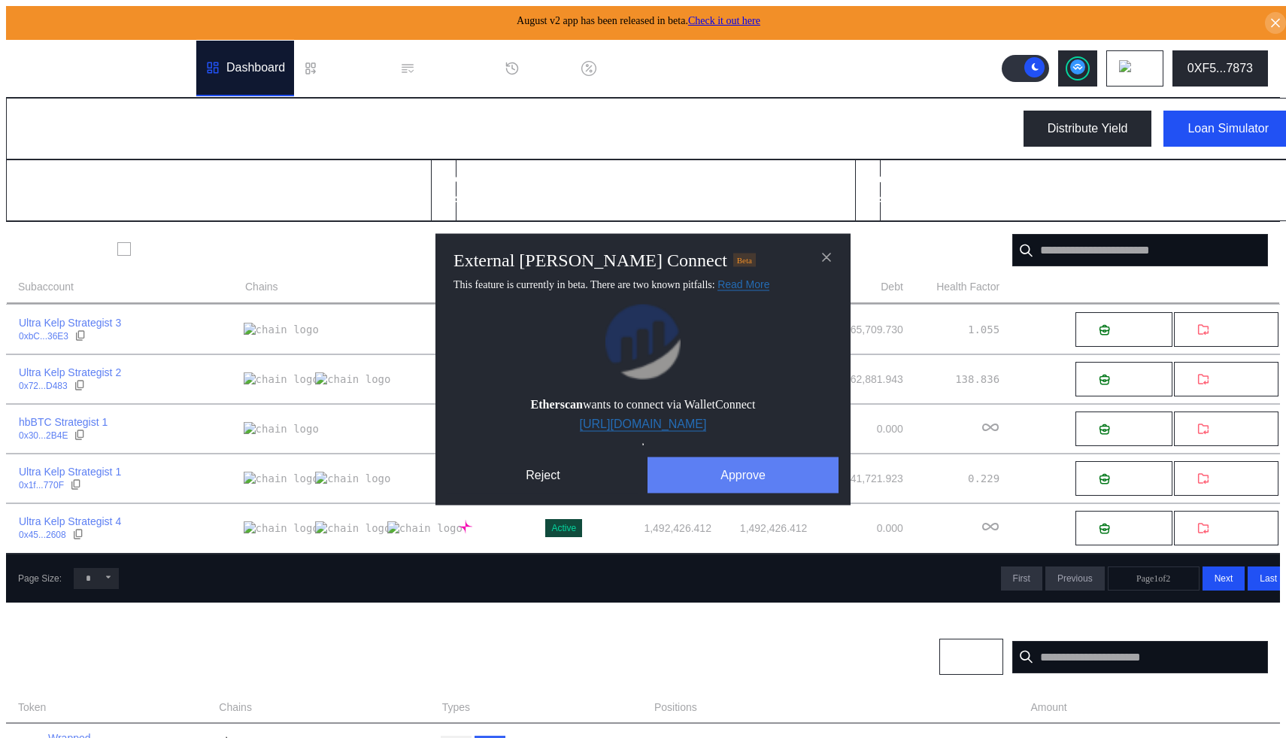
click at [726, 483] on button "Approve" at bounding box center [742, 474] width 191 height 36
